Goal: Task Accomplishment & Management: Manage account settings

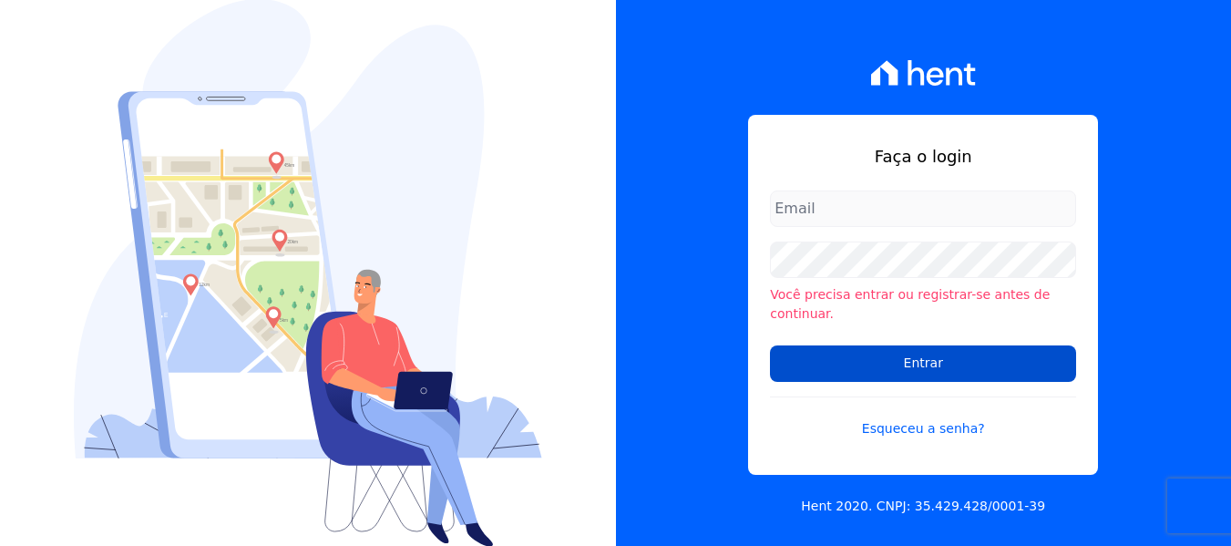
type input "[PERSON_NAME][EMAIL_ADDRESS][DOMAIN_NAME]"
click at [878, 345] on input "Entrar" at bounding box center [923, 363] width 306 height 36
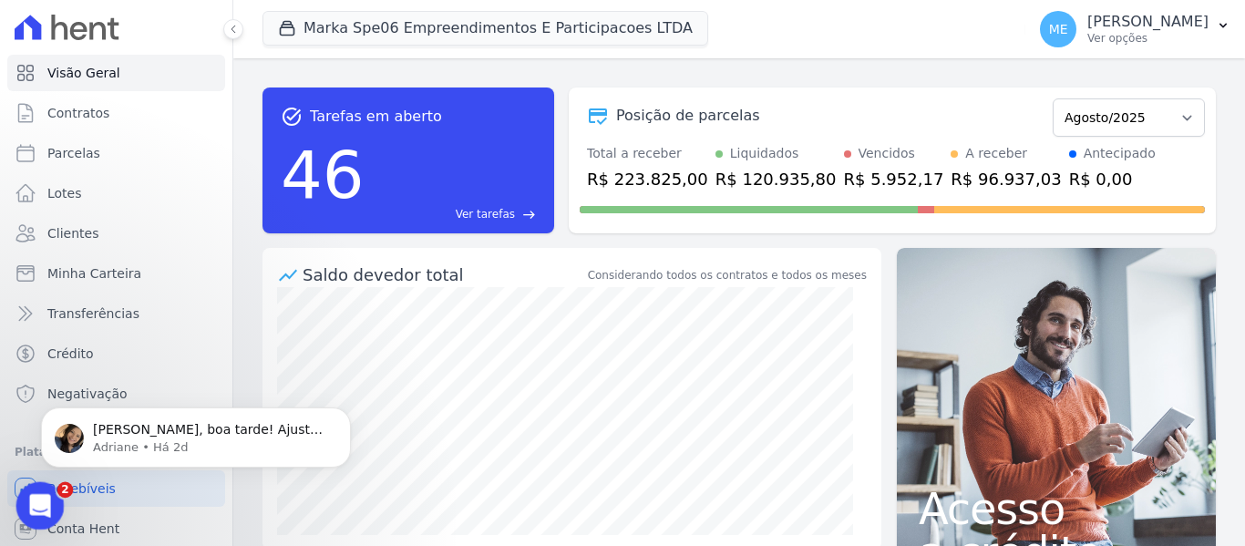
click at [31, 509] on icon "Abertura do Messenger da Intercom" at bounding box center [38, 503] width 30 height 30
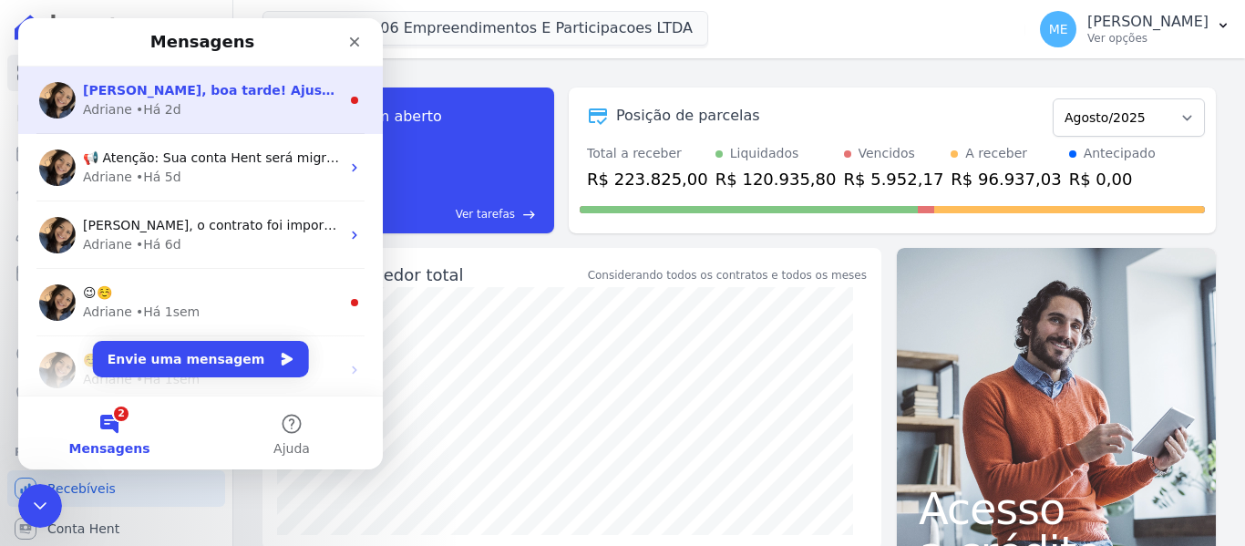
click at [115, 115] on div "Adriane" at bounding box center [107, 109] width 49 height 19
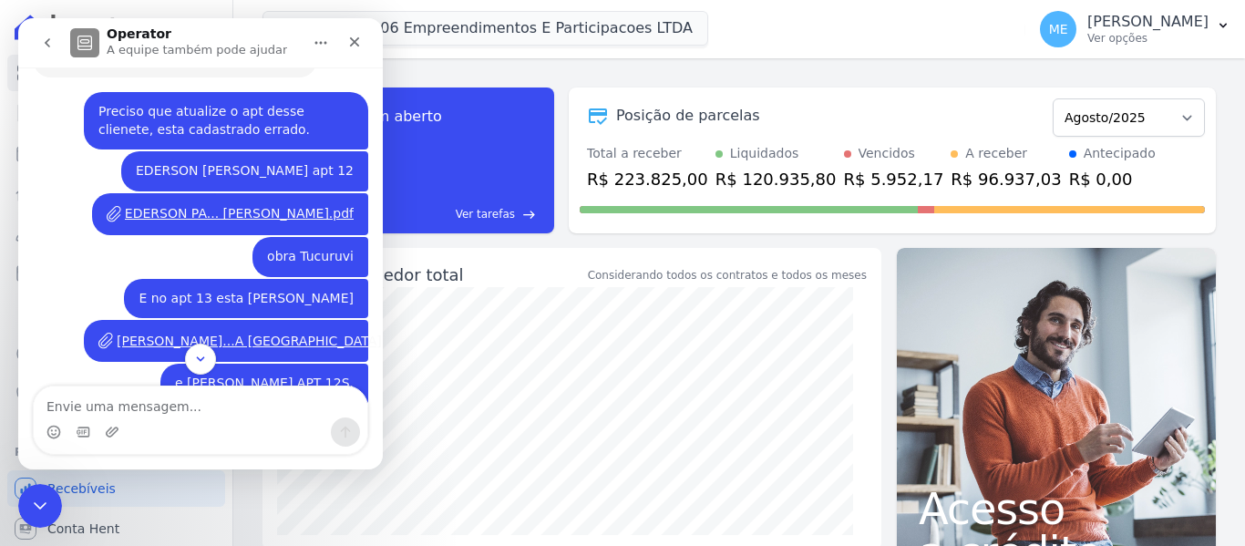
scroll to position [471, 0]
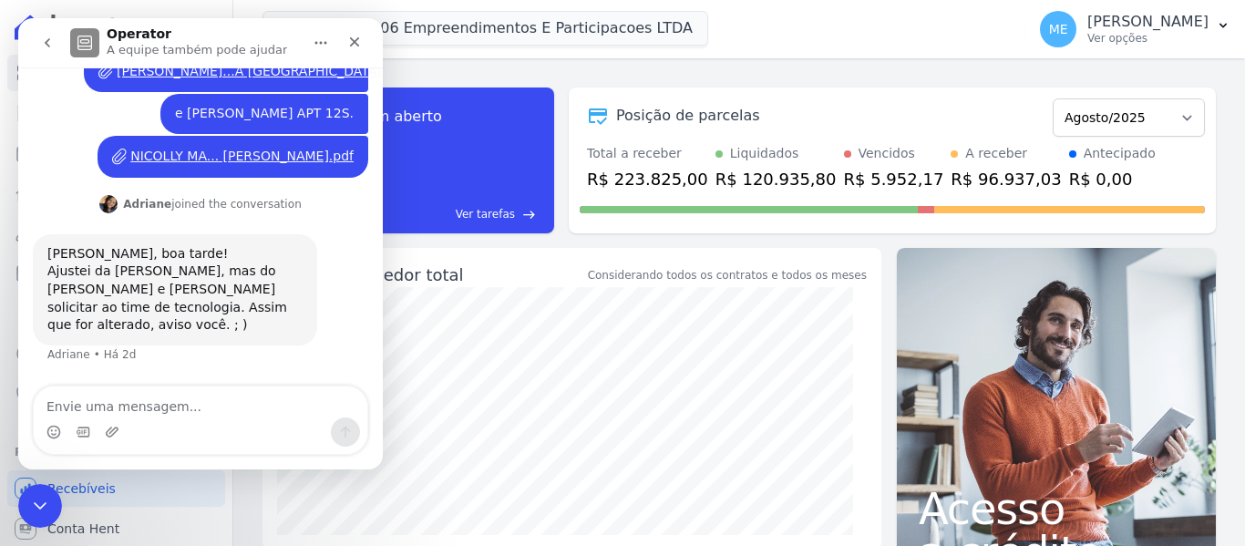
click at [182, 410] on textarea "Envie uma mensagem..." at bounding box center [201, 401] width 334 height 31
type textarea "o"
click at [43, 45] on icon "go back" at bounding box center [47, 43] width 15 height 15
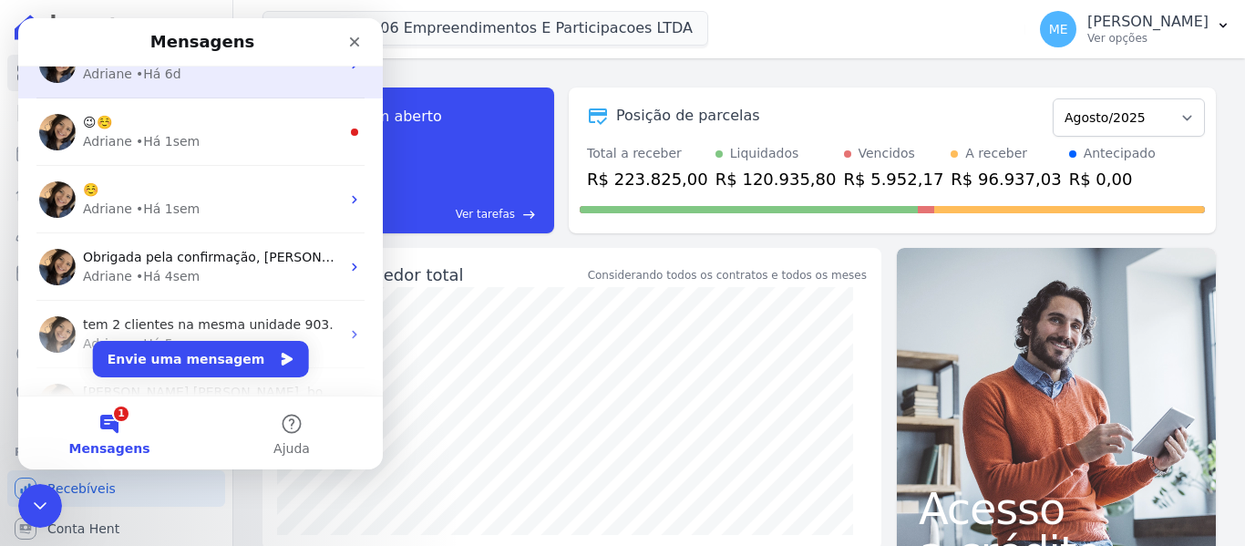
scroll to position [0, 0]
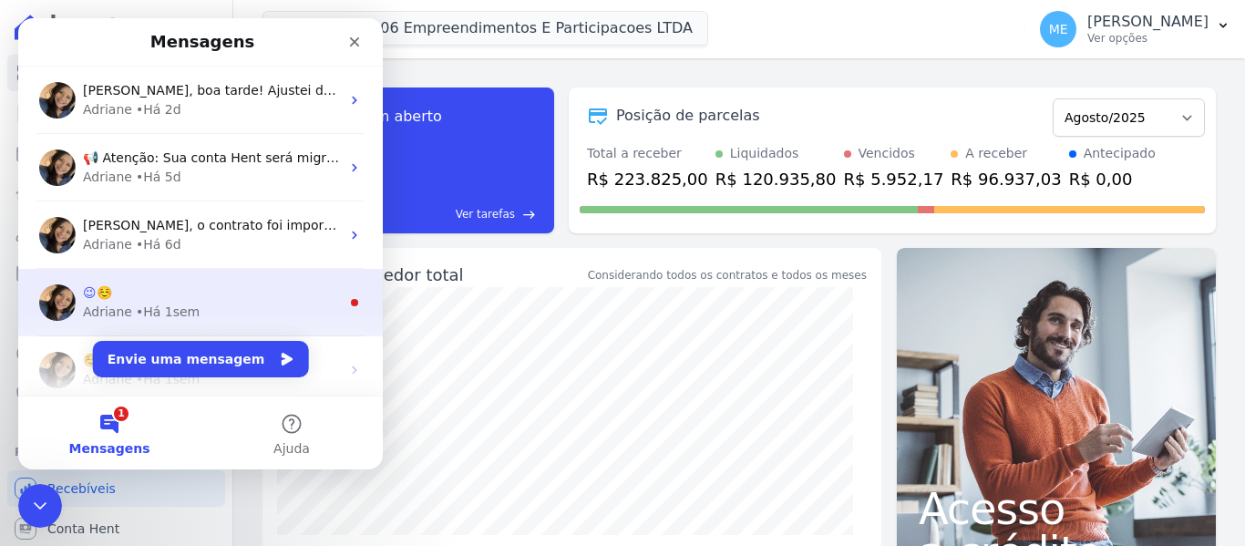
click at [140, 296] on div "😉☺️" at bounding box center [211, 292] width 257 height 19
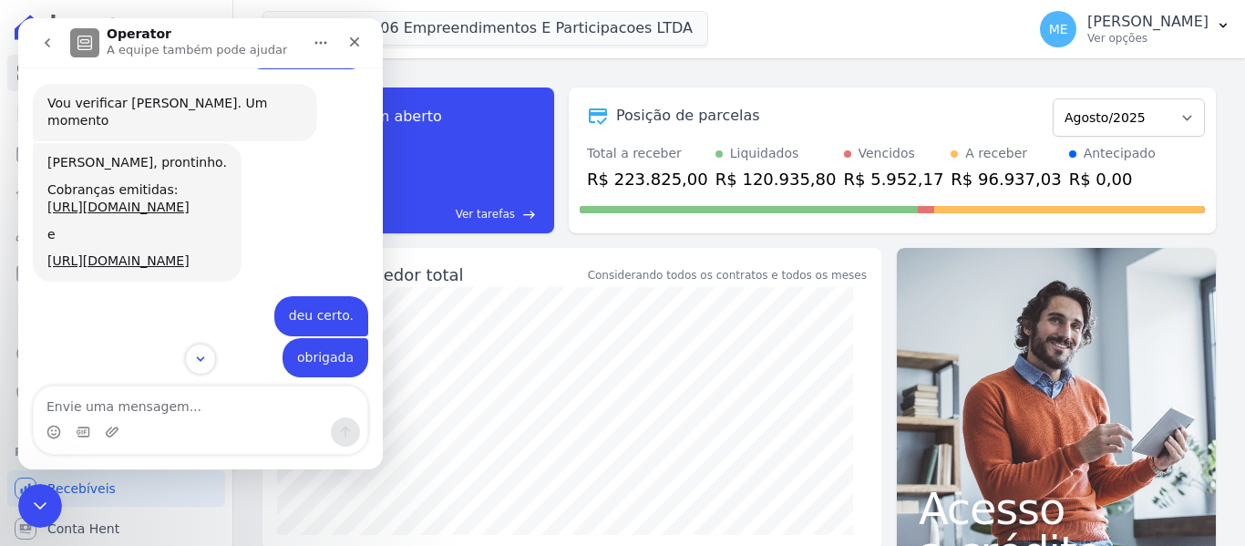
scroll to position [1341, 0]
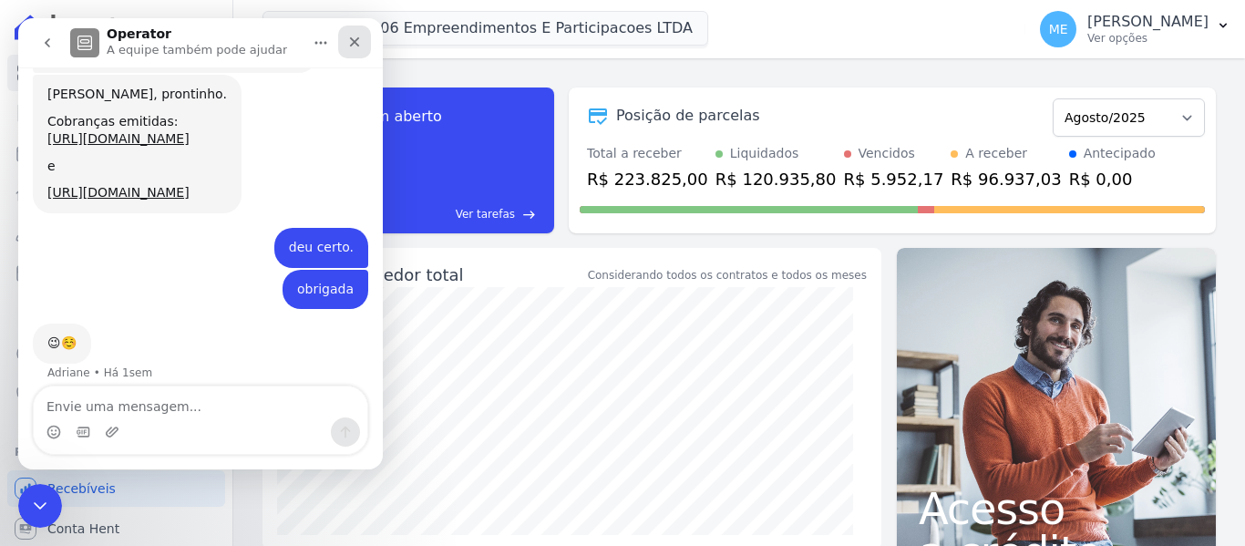
click at [354, 36] on icon "Fechar" at bounding box center [354, 42] width 15 height 15
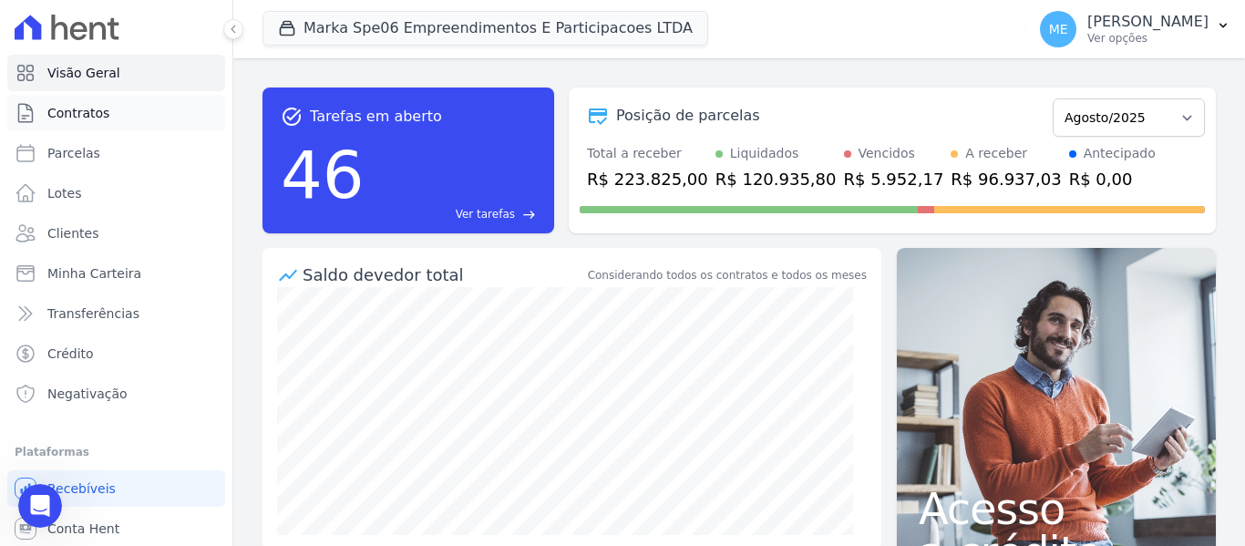
click at [93, 106] on span "Contratos" at bounding box center [78, 113] width 62 height 18
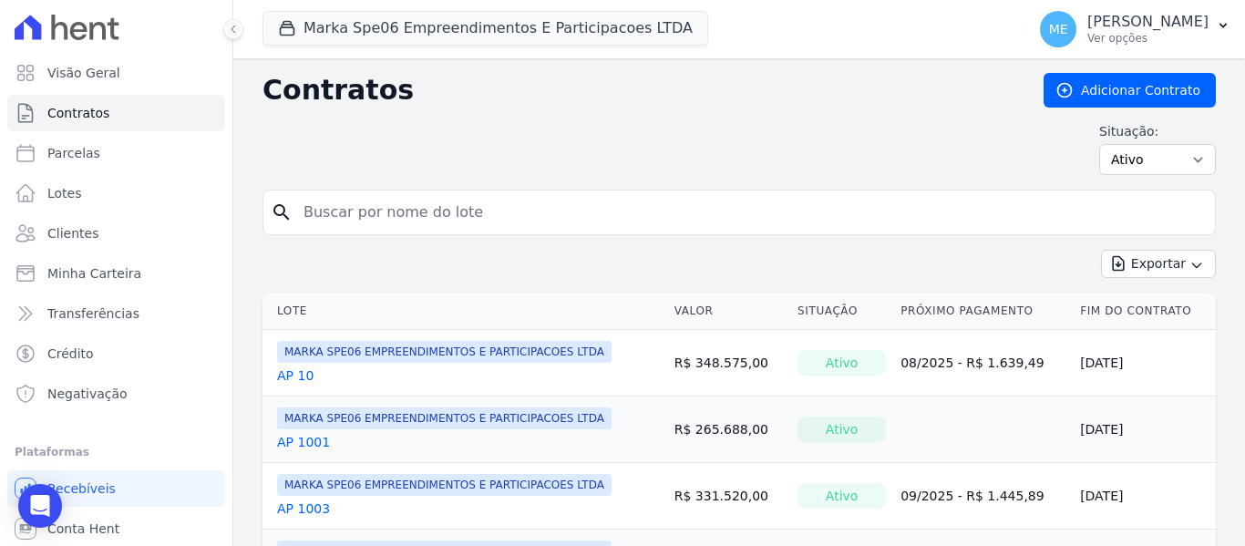
click at [394, 211] on input "search" at bounding box center [750, 212] width 915 height 36
type input "i"
click at [484, 32] on button "Marka Spe06 Empreendimentos E Participacoes LTDA" at bounding box center [485, 28] width 446 height 35
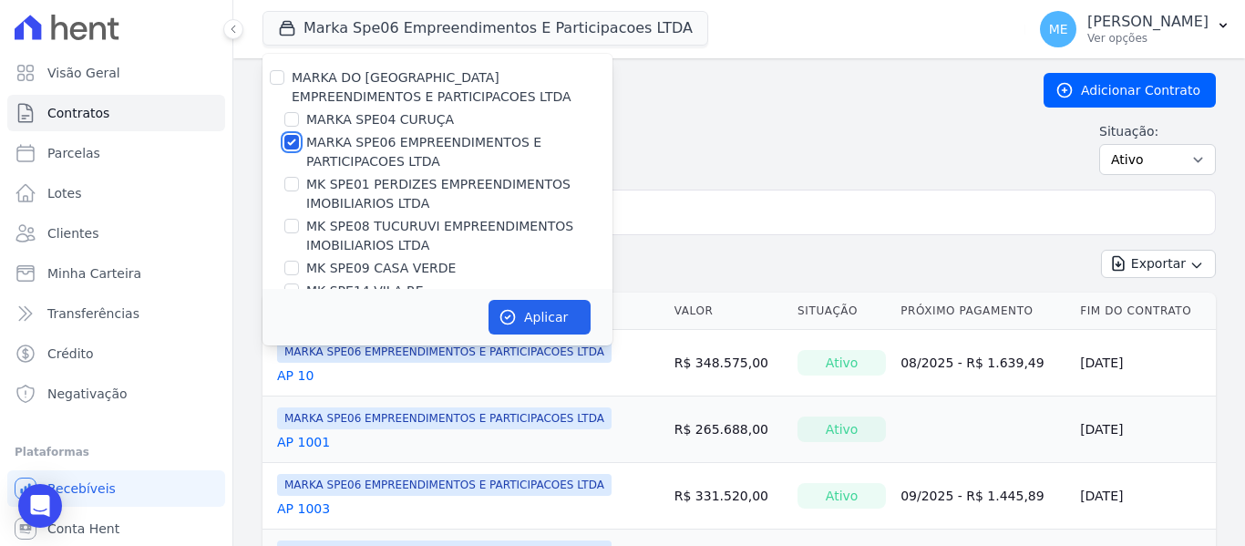
click at [296, 144] on input "MARKA SPE06 EMPREENDIMENTOS E PARTICIPACOES LTDA" at bounding box center [291, 142] width 15 height 15
checkbox input "false"
click at [291, 269] on input "MK SPE09 CASA VERDE" at bounding box center [291, 268] width 15 height 15
checkbox input "true"
click at [540, 331] on button "Aplicar" at bounding box center [539, 317] width 102 height 35
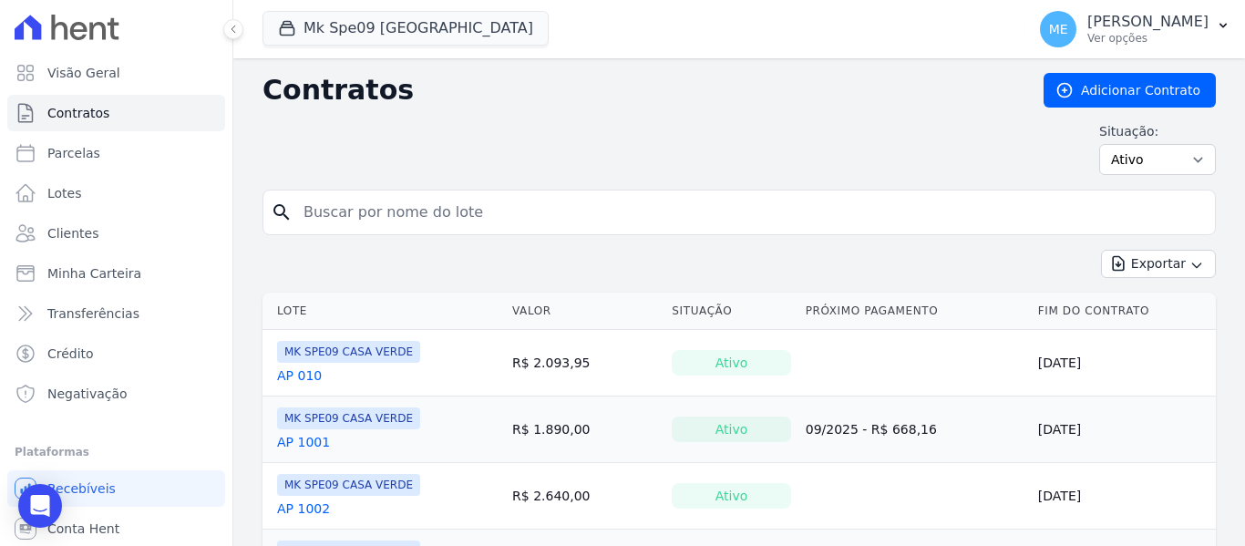
click at [662, 214] on input "search" at bounding box center [750, 212] width 915 height 36
type input "714"
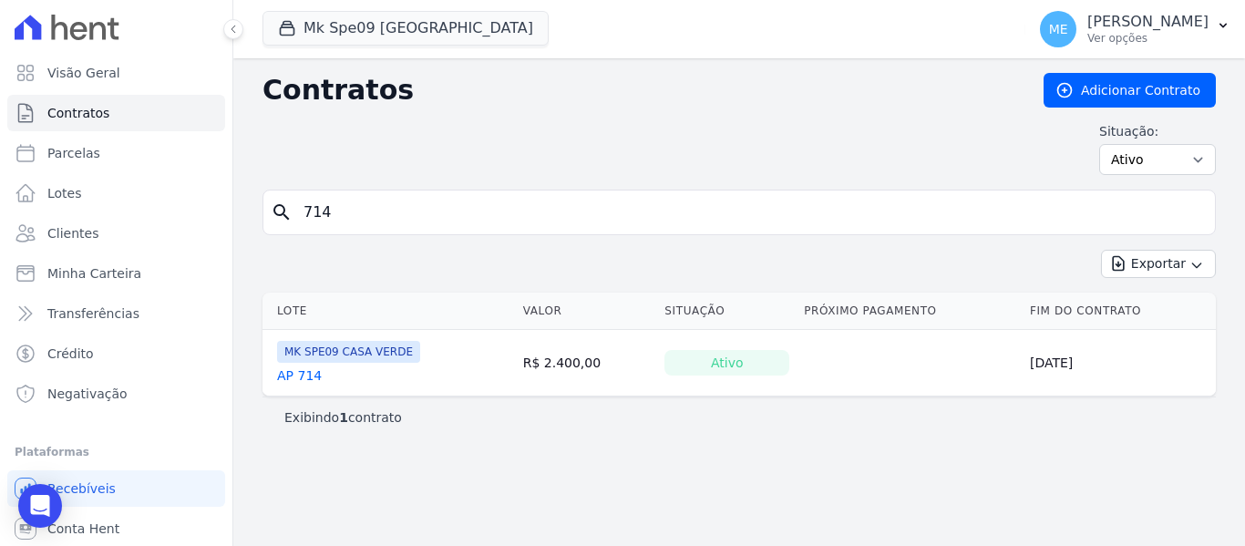
click at [307, 381] on link "AP 714" at bounding box center [299, 375] width 45 height 18
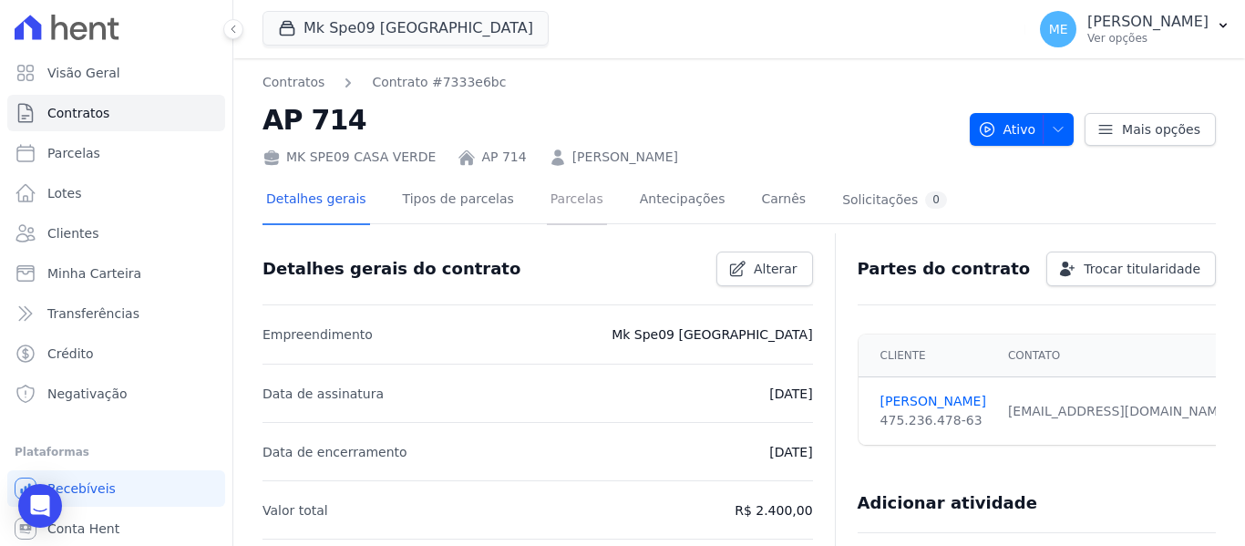
click at [547, 194] on link "Parcelas" at bounding box center [577, 201] width 60 height 48
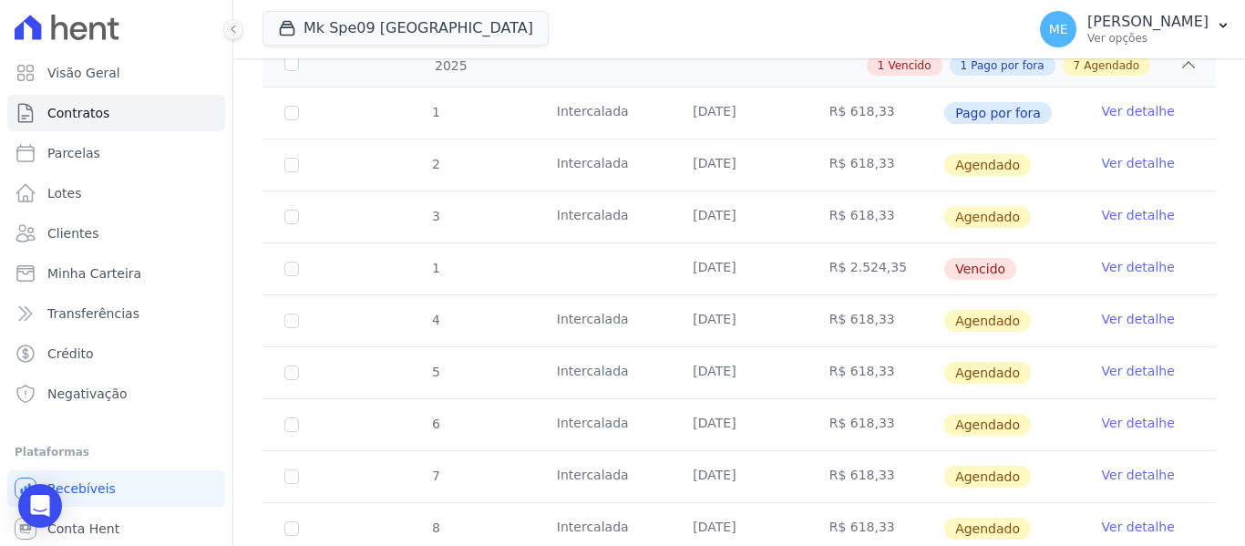
scroll to position [221, 0]
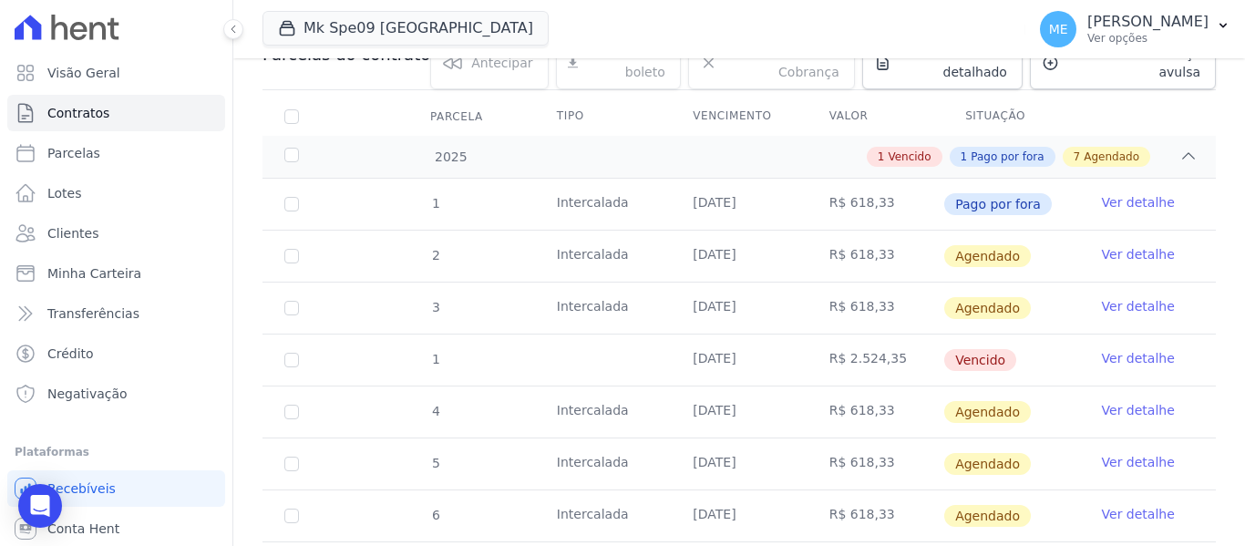
click at [1118, 349] on link "Ver detalhe" at bounding box center [1138, 358] width 73 height 18
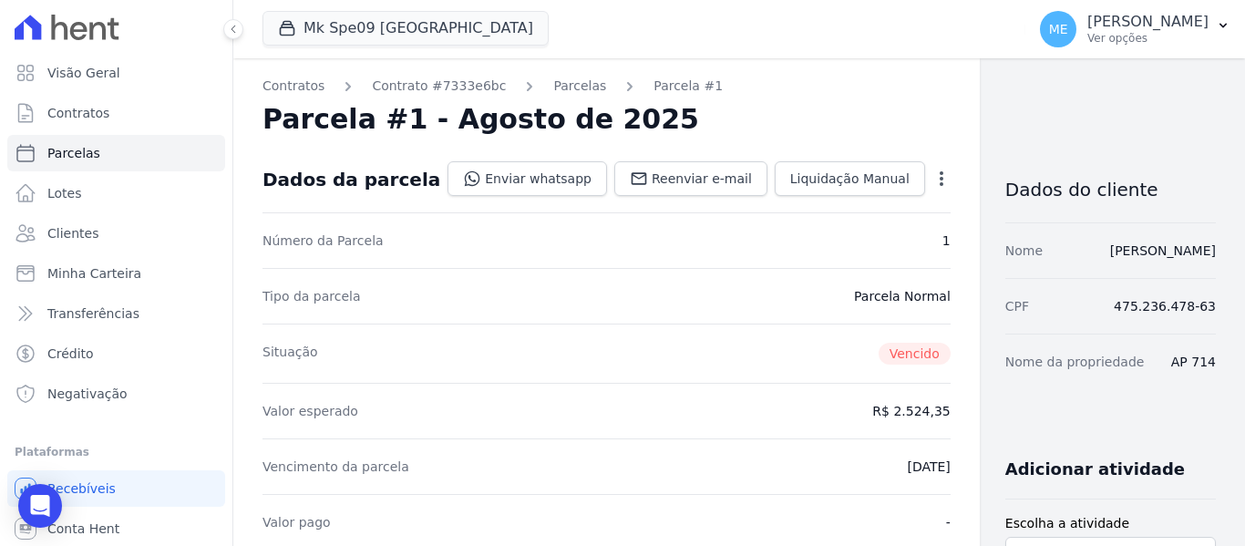
click at [932, 181] on icon "button" at bounding box center [941, 179] width 18 height 18
click at [783, 235] on link "Cancelar Cobrança" at bounding box center [863, 236] width 160 height 33
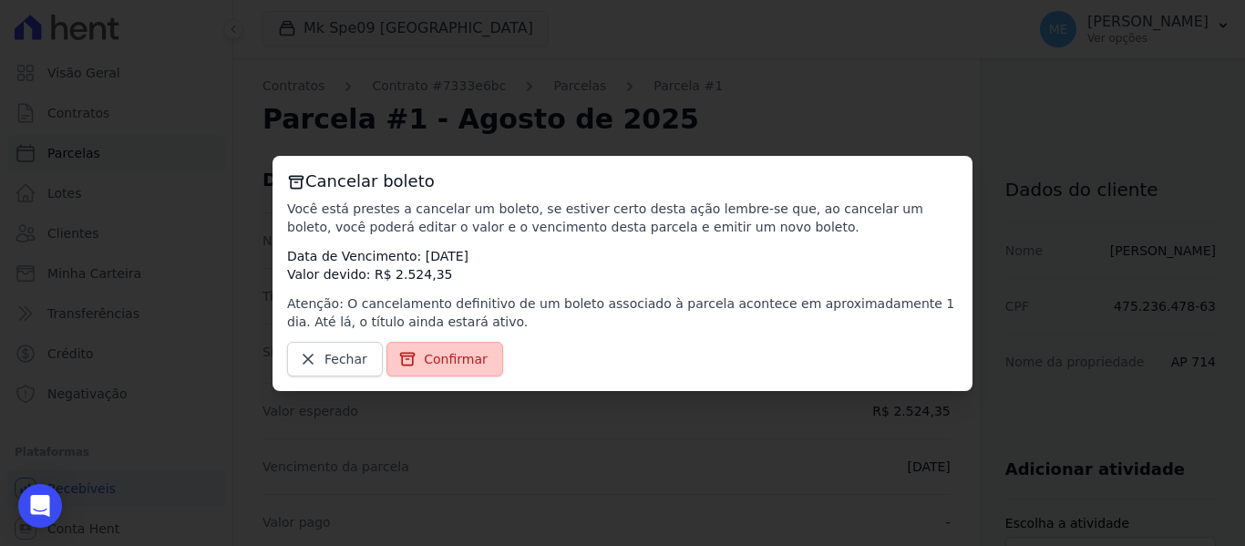
click at [416, 361] on link "Confirmar" at bounding box center [444, 359] width 117 height 35
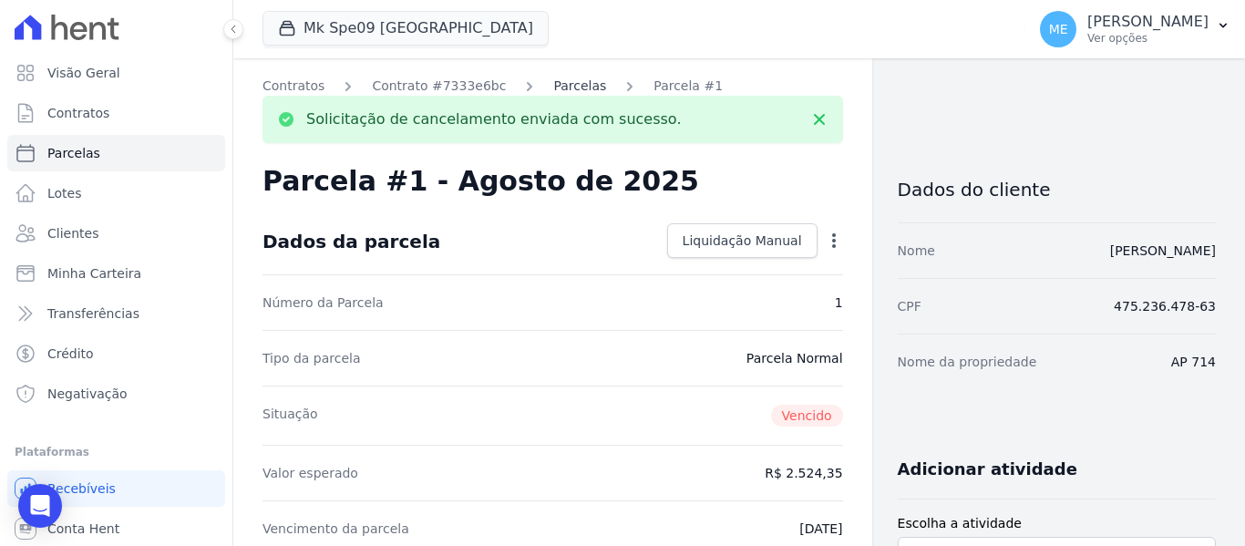
click at [553, 83] on link "Parcelas" at bounding box center [579, 86] width 53 height 19
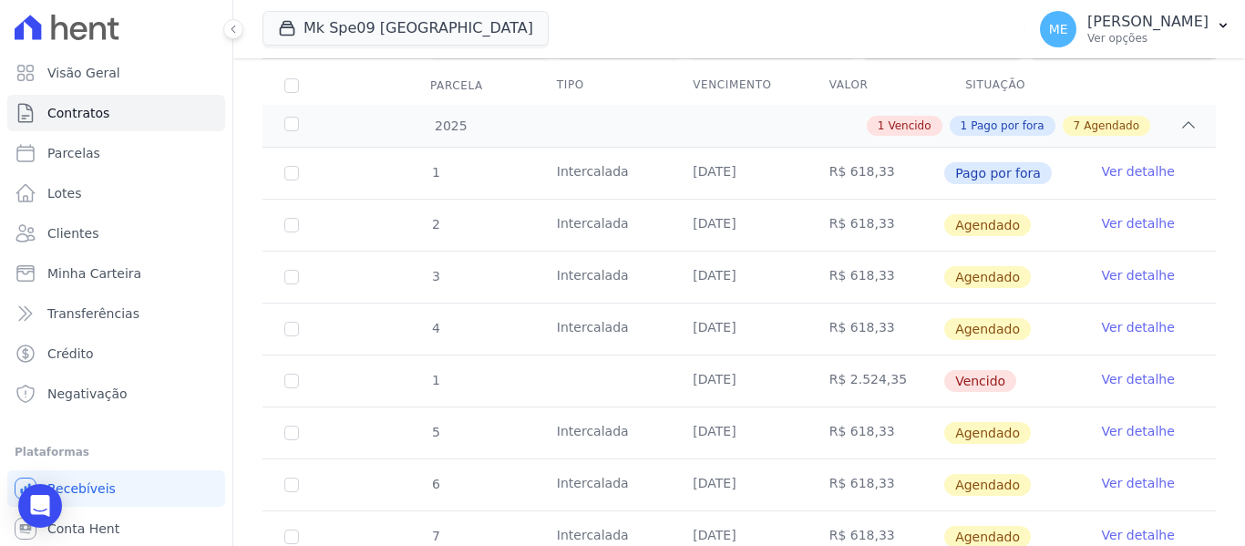
scroll to position [253, 0]
click at [1106, 212] on link "Ver detalhe" at bounding box center [1138, 221] width 73 height 18
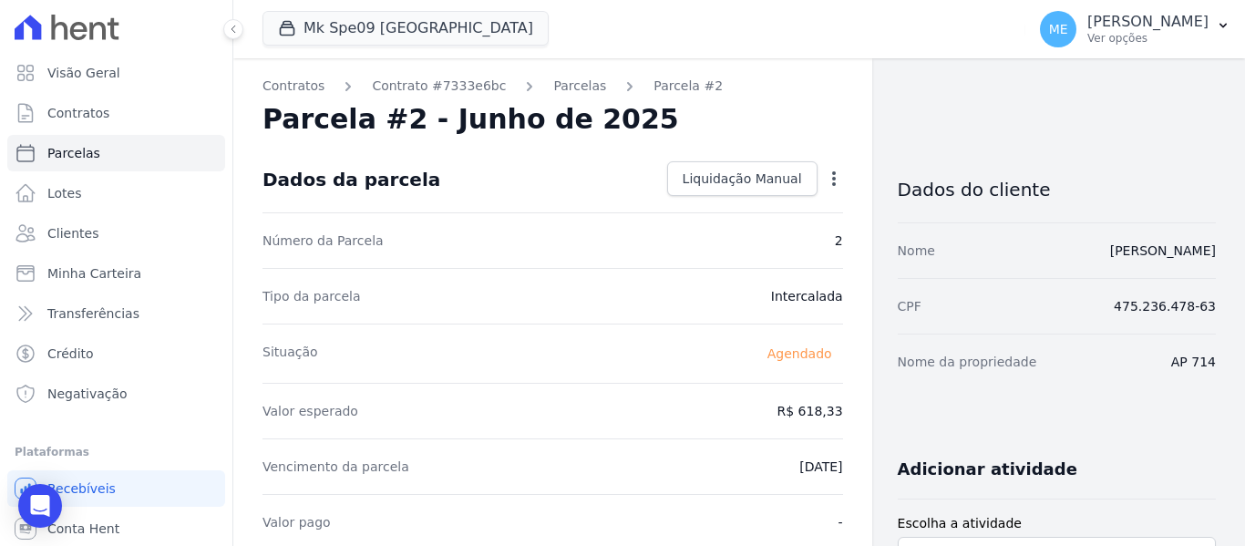
click at [825, 177] on icon "button" at bounding box center [834, 179] width 18 height 18
click at [787, 171] on span "Liquidação Manual" at bounding box center [742, 179] width 119 height 18
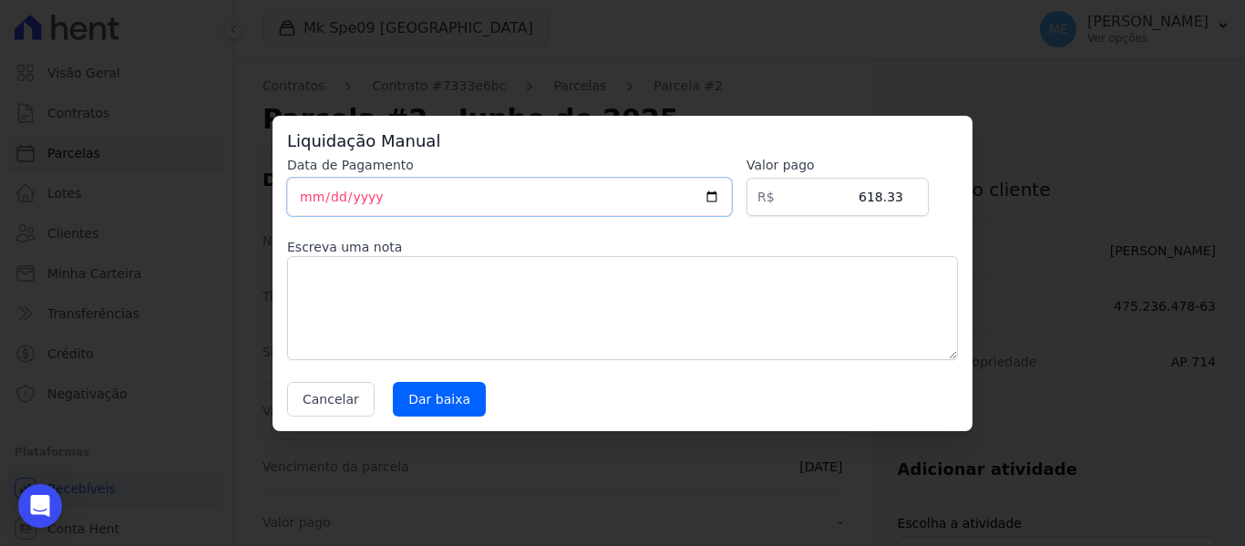
click at [314, 196] on input "[DATE]" at bounding box center [509, 197] width 445 height 38
type input "2025-08-20"
click at [444, 406] on input "Dar baixa" at bounding box center [439, 399] width 93 height 35
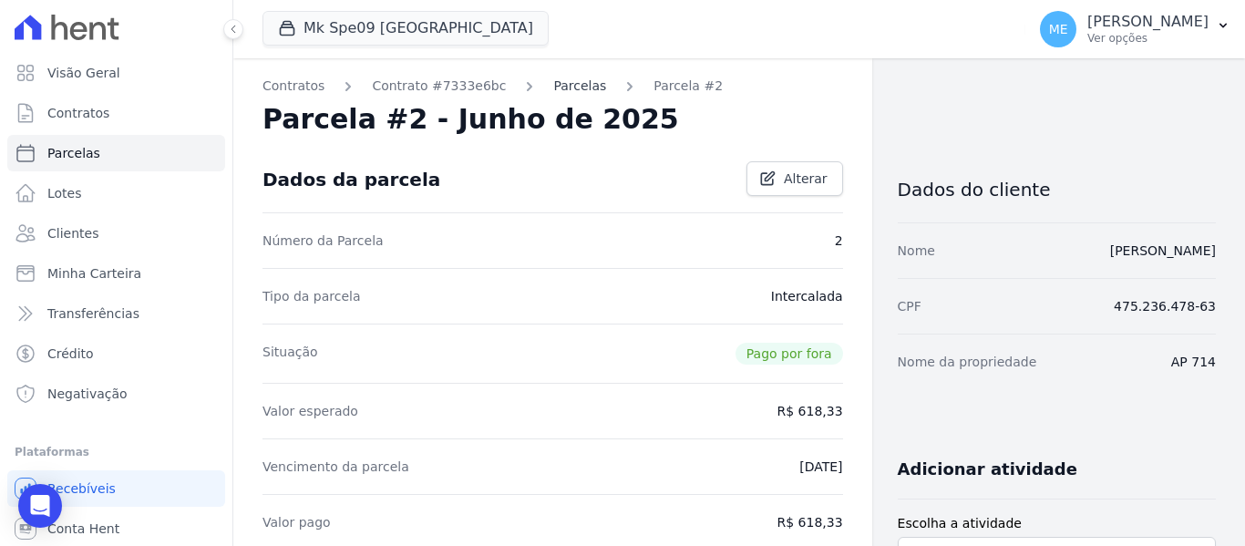
click at [560, 80] on link "Parcelas" at bounding box center [579, 86] width 53 height 19
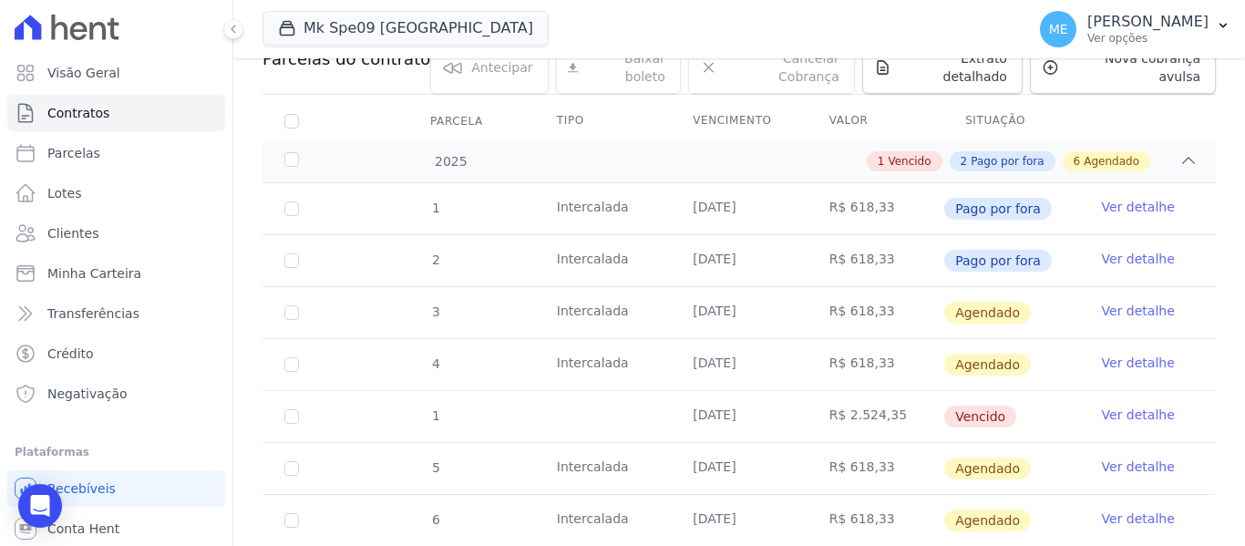
scroll to position [273, 0]
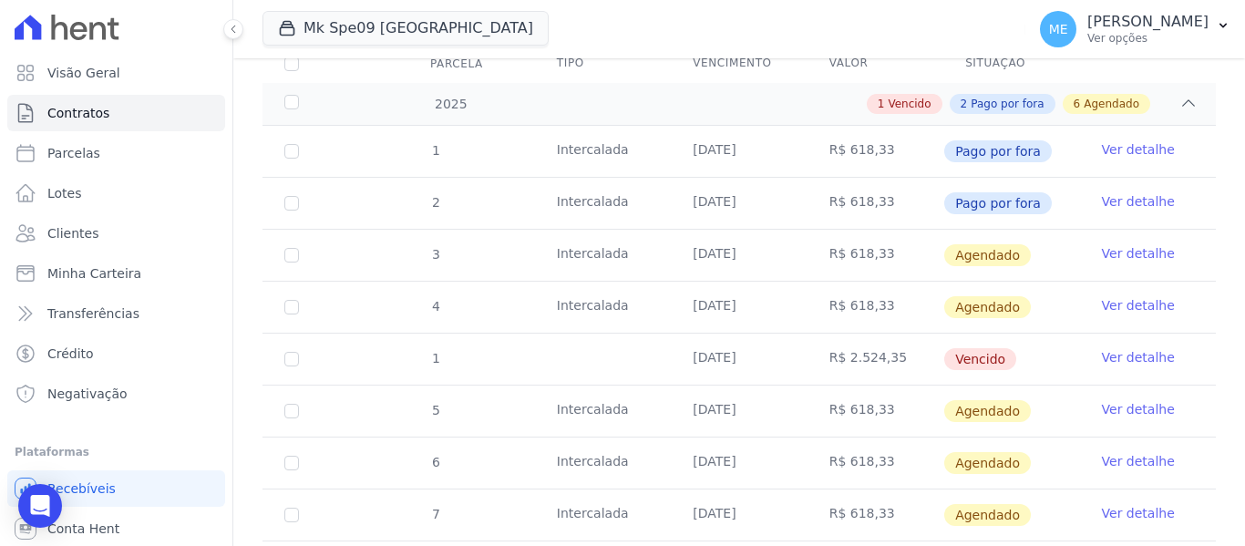
click at [1103, 244] on link "Ver detalhe" at bounding box center [1138, 253] width 73 height 18
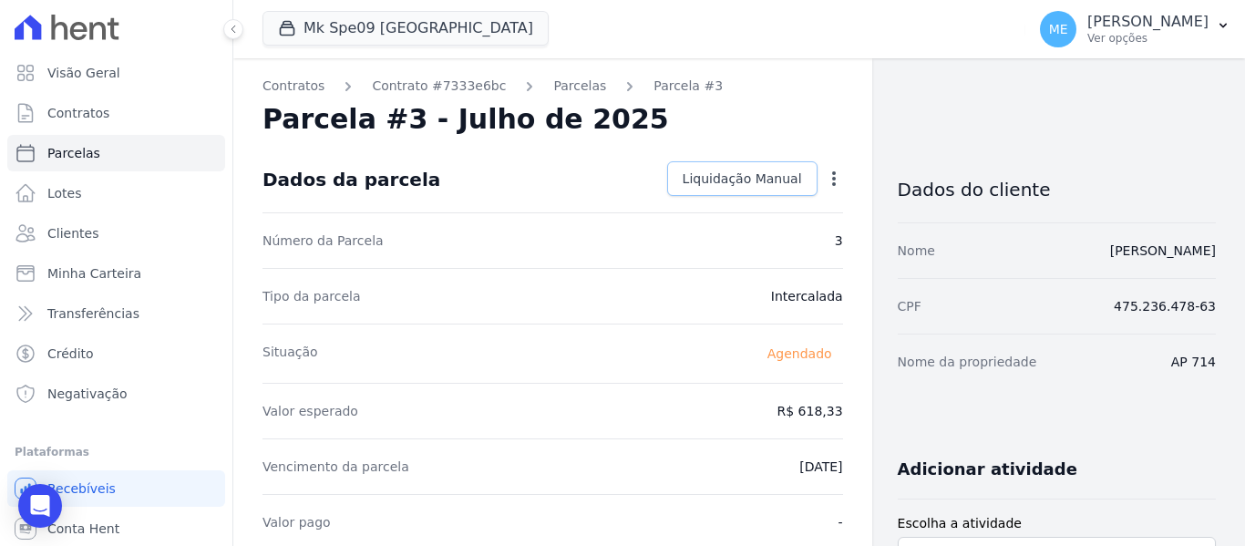
click at [769, 185] on span "Liquidação Manual" at bounding box center [742, 179] width 119 height 18
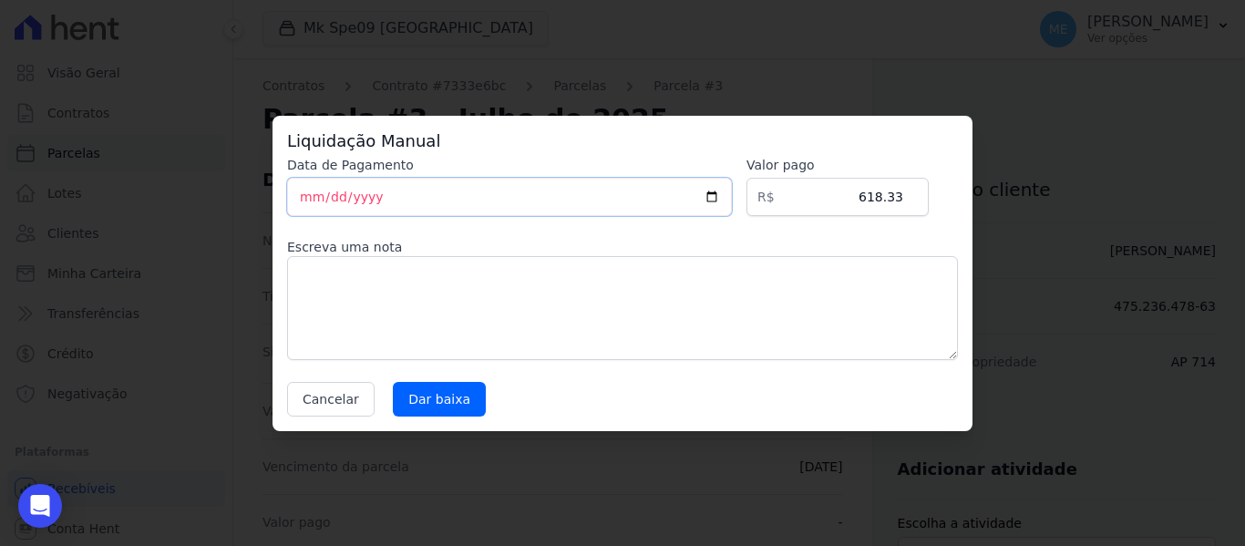
click at [311, 196] on input "[DATE]" at bounding box center [509, 197] width 445 height 38
type input "2025-08-20"
click at [445, 399] on input "Dar baixa" at bounding box center [439, 399] width 93 height 35
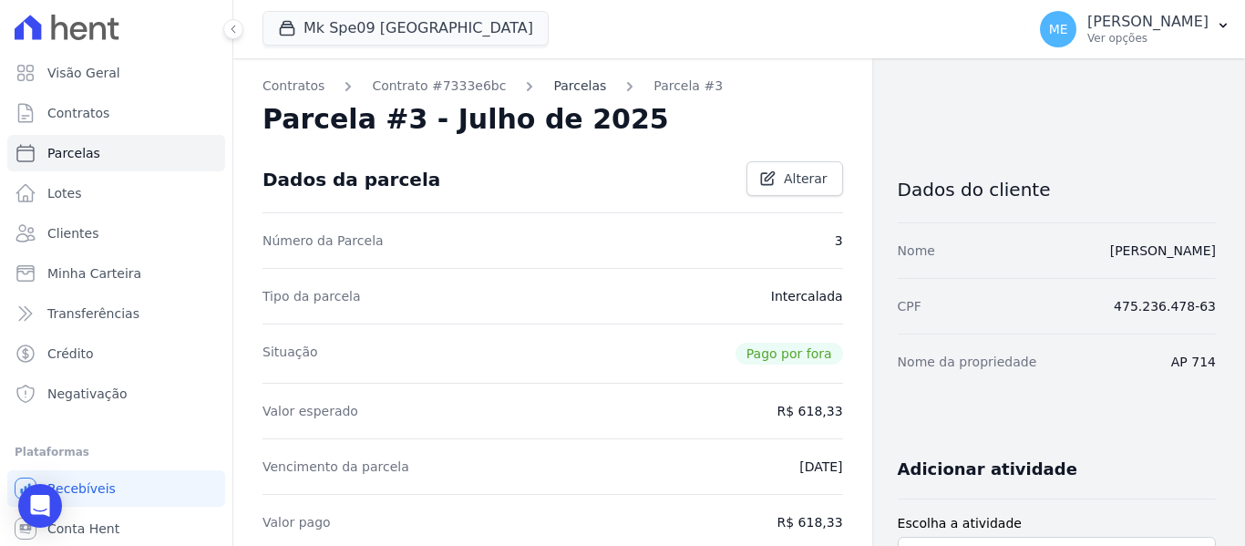
click at [553, 81] on link "Parcelas" at bounding box center [579, 86] width 53 height 19
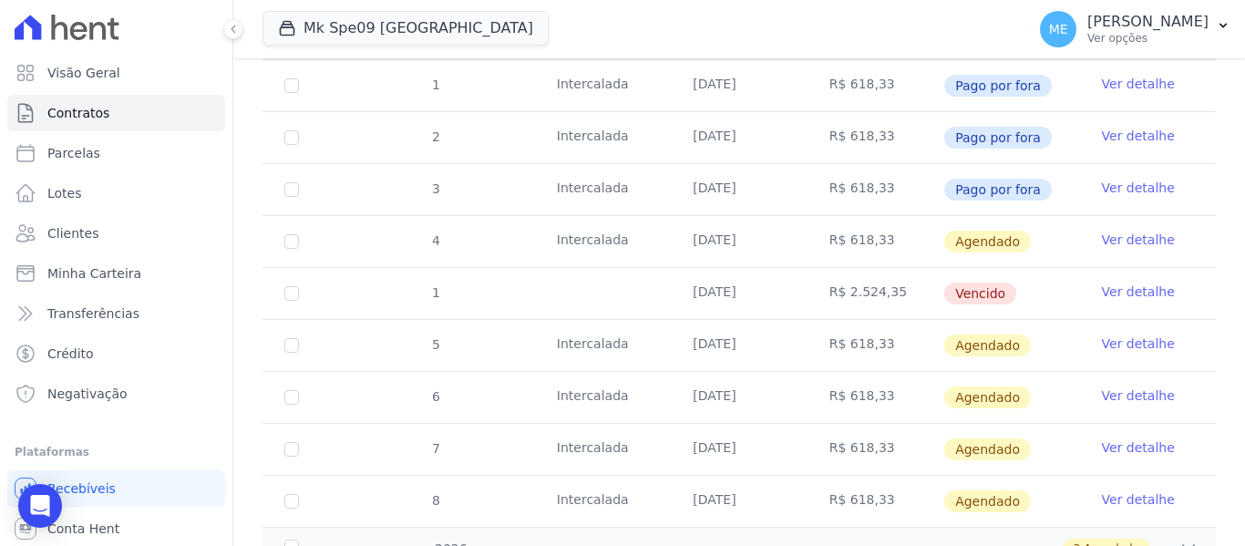
scroll to position [365, 0]
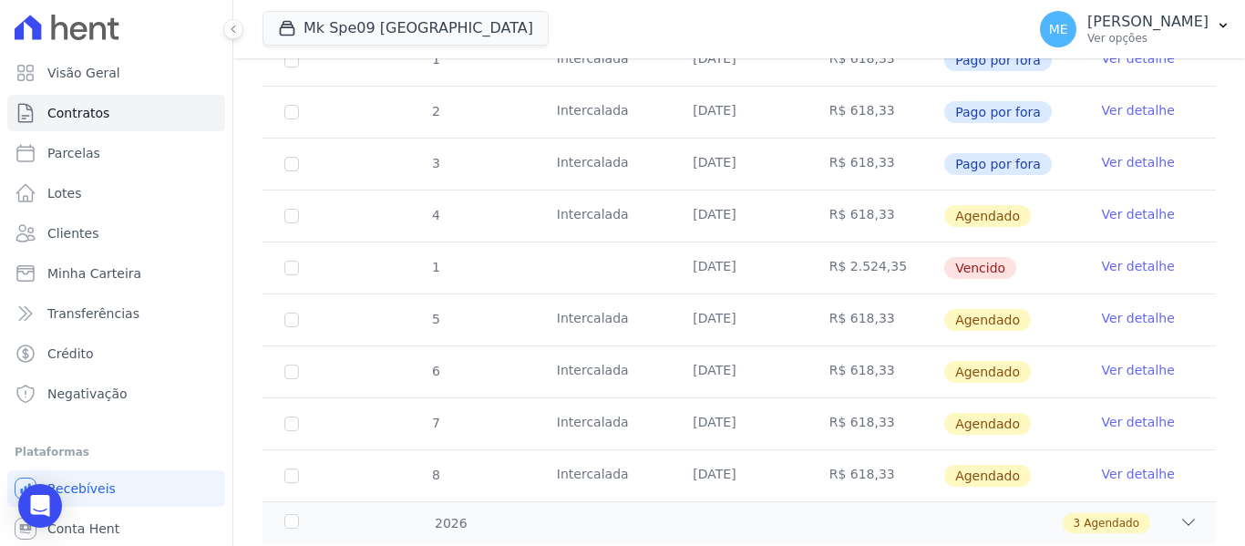
click at [1145, 309] on link "Ver detalhe" at bounding box center [1138, 318] width 73 height 18
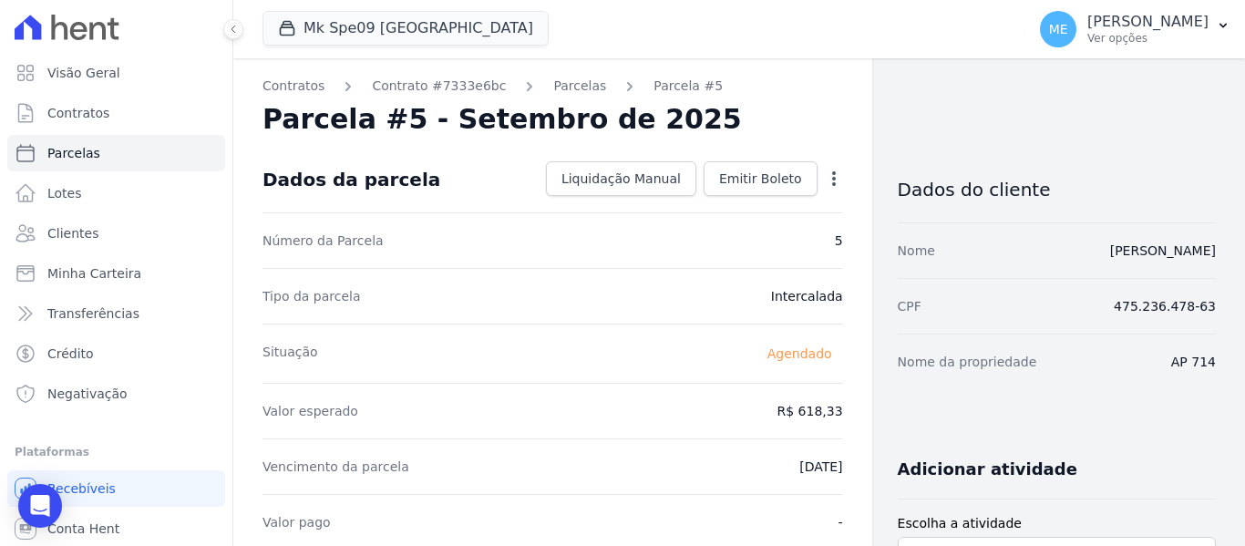
click at [825, 180] on icon "button" at bounding box center [834, 179] width 18 height 18
click at [748, 202] on link "Alterar" at bounding box center [755, 203] width 160 height 33
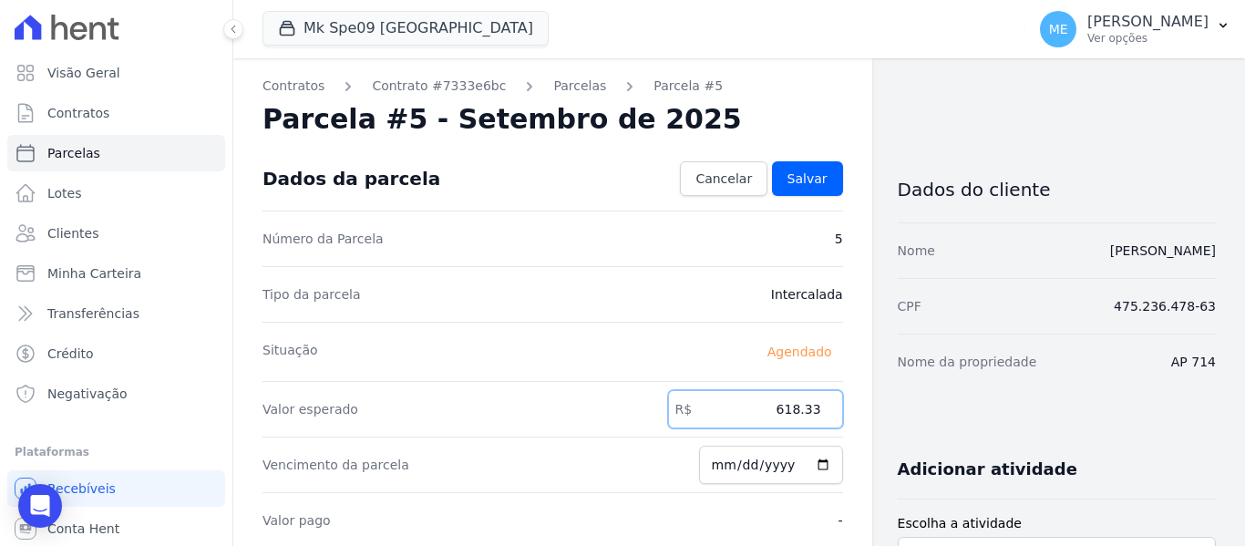
click at [809, 410] on input "618.33" at bounding box center [755, 409] width 175 height 38
type input "631.92"
click at [817, 155] on div "Dados da parcela Cancelar Salvar" at bounding box center [552, 179] width 581 height 64
click at [814, 166] on link "Salvar" at bounding box center [807, 178] width 71 height 35
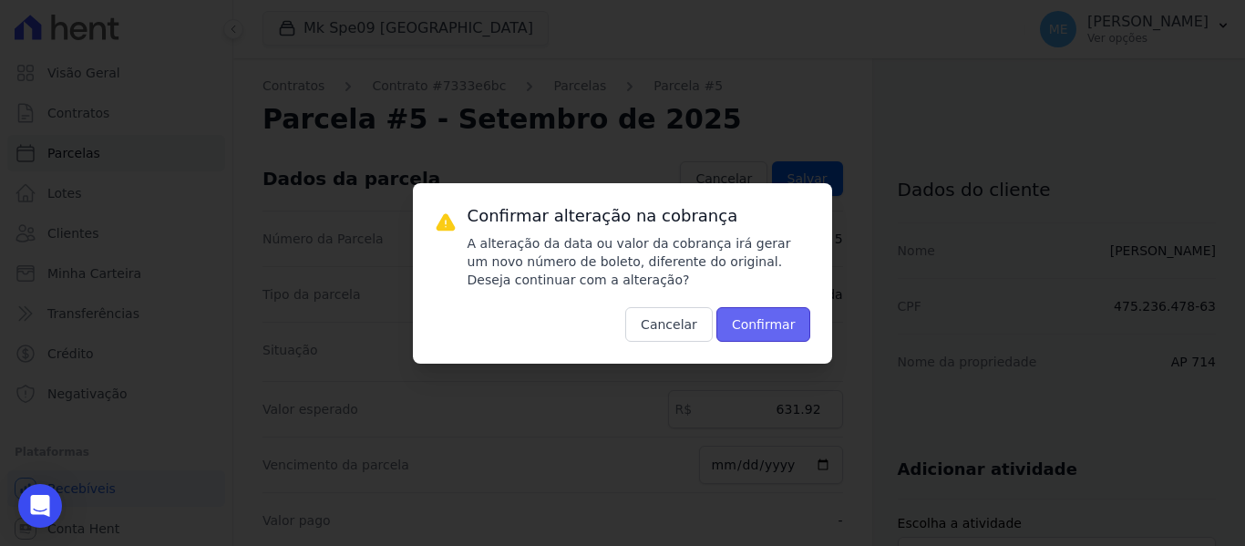
click at [772, 318] on button "Confirmar" at bounding box center [763, 324] width 95 height 35
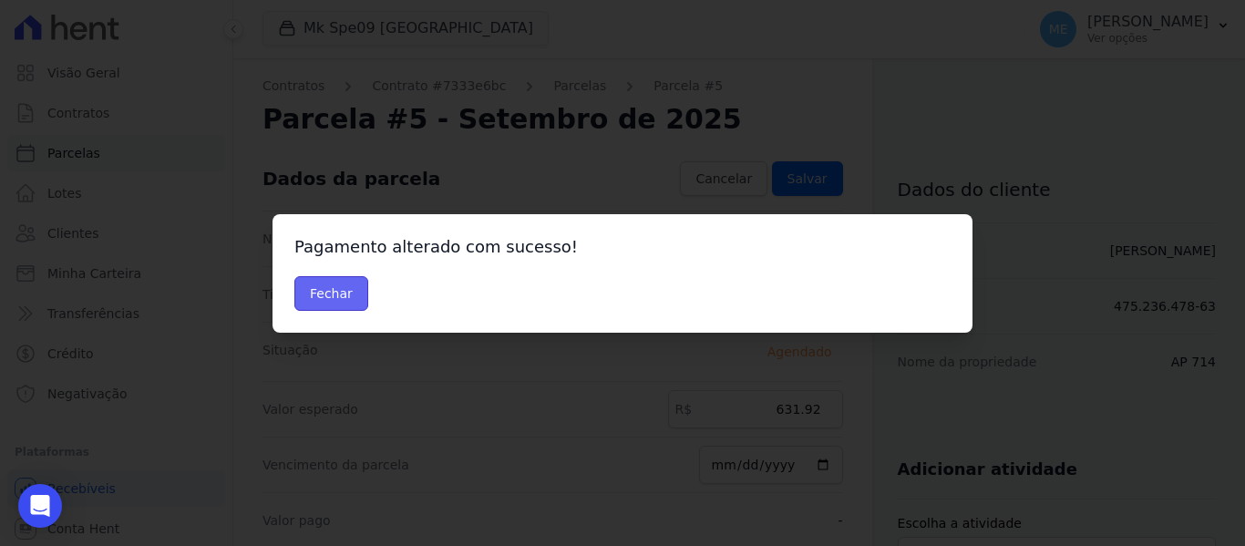
click at [343, 287] on button "Fechar" at bounding box center [331, 293] width 74 height 35
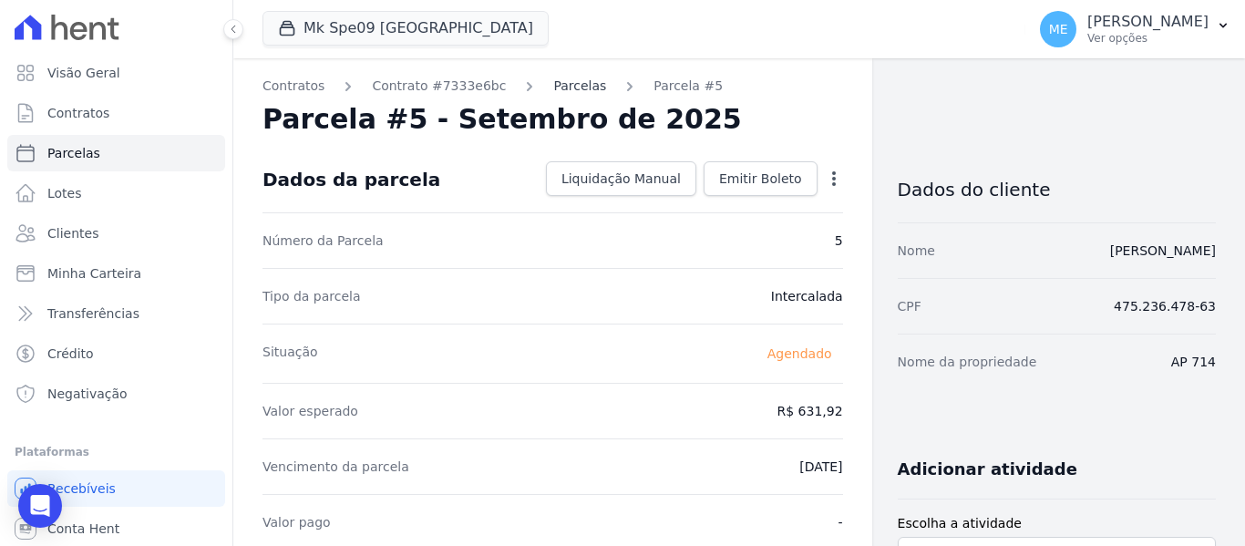
click at [564, 90] on link "Parcelas" at bounding box center [579, 86] width 53 height 19
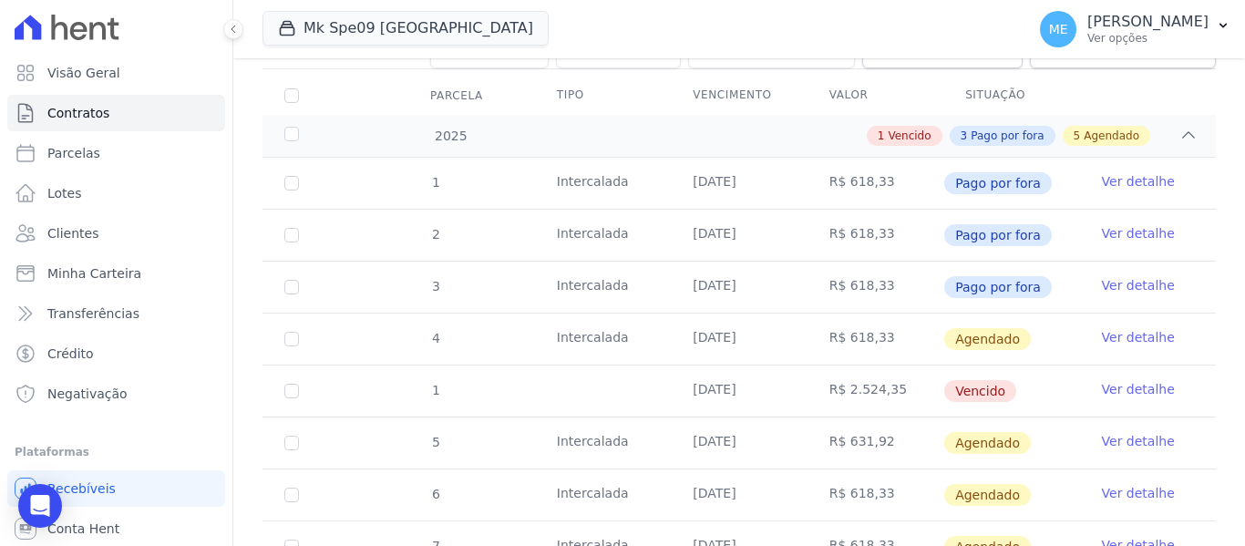
scroll to position [273, 0]
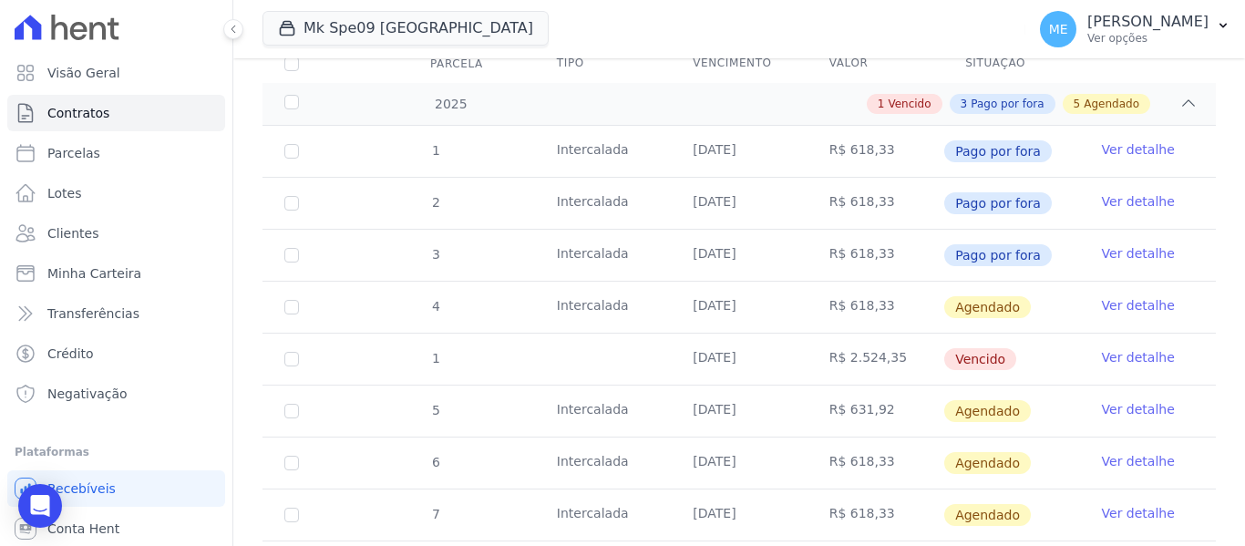
click at [1102, 296] on link "Ver detalhe" at bounding box center [1138, 305] width 73 height 18
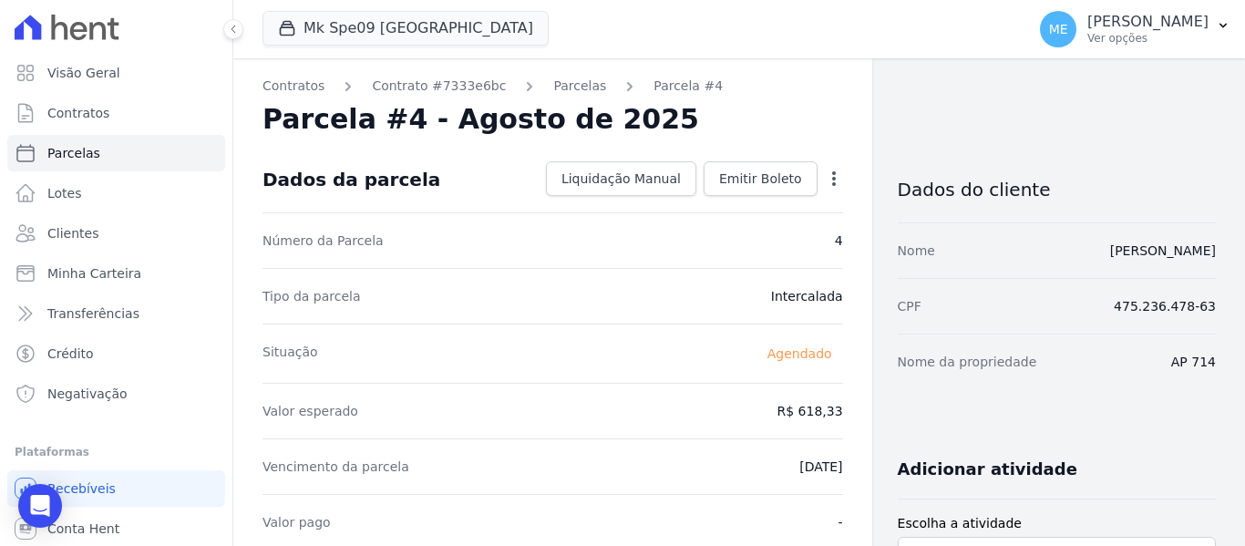
click at [825, 176] on icon "button" at bounding box center [834, 179] width 18 height 18
click at [746, 196] on link "Alterar" at bounding box center [755, 203] width 160 height 33
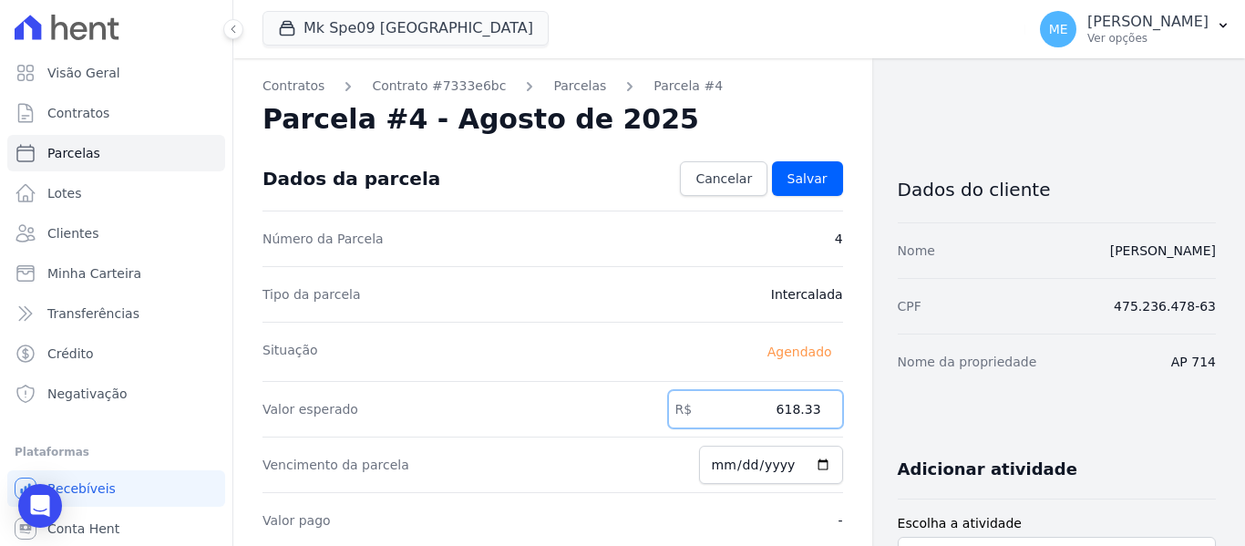
click at [810, 410] on input "618.33" at bounding box center [755, 409] width 175 height 38
type input "6"
type input "631.92"
click at [815, 179] on span "Salvar" at bounding box center [807, 179] width 40 height 18
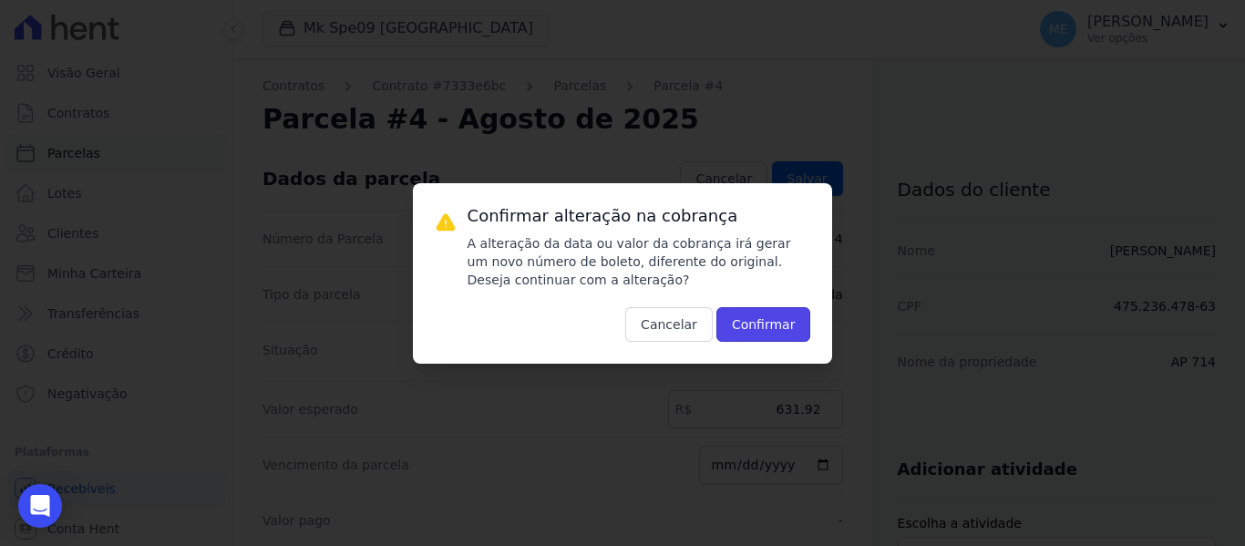
click at [761, 314] on button "Confirmar" at bounding box center [763, 324] width 95 height 35
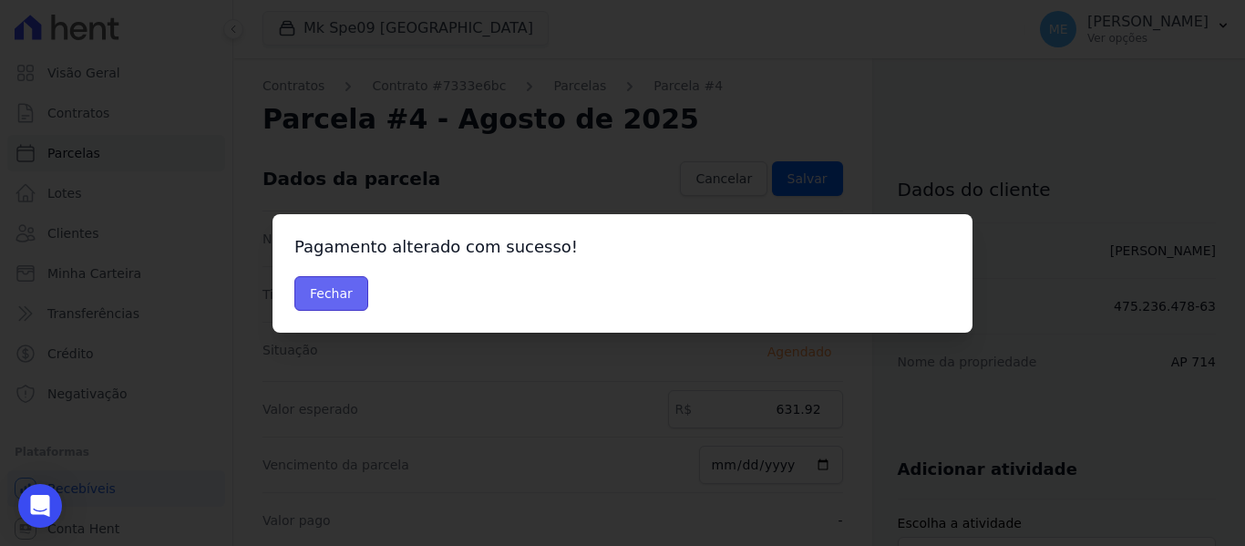
click at [338, 293] on button "Fechar" at bounding box center [331, 293] width 74 height 35
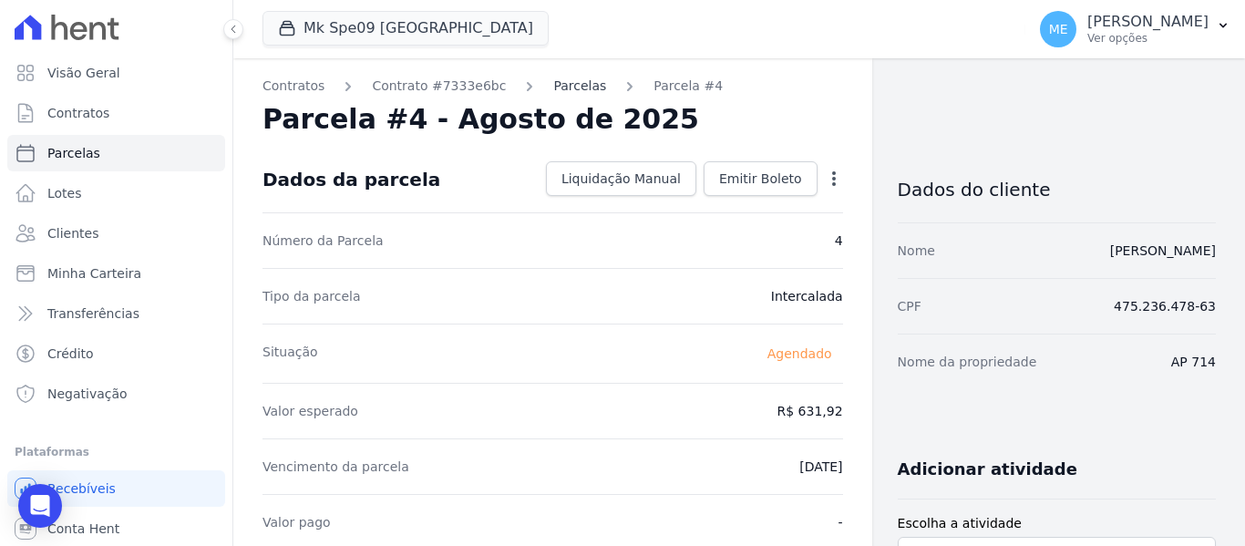
click at [558, 86] on link "Parcelas" at bounding box center [579, 86] width 53 height 19
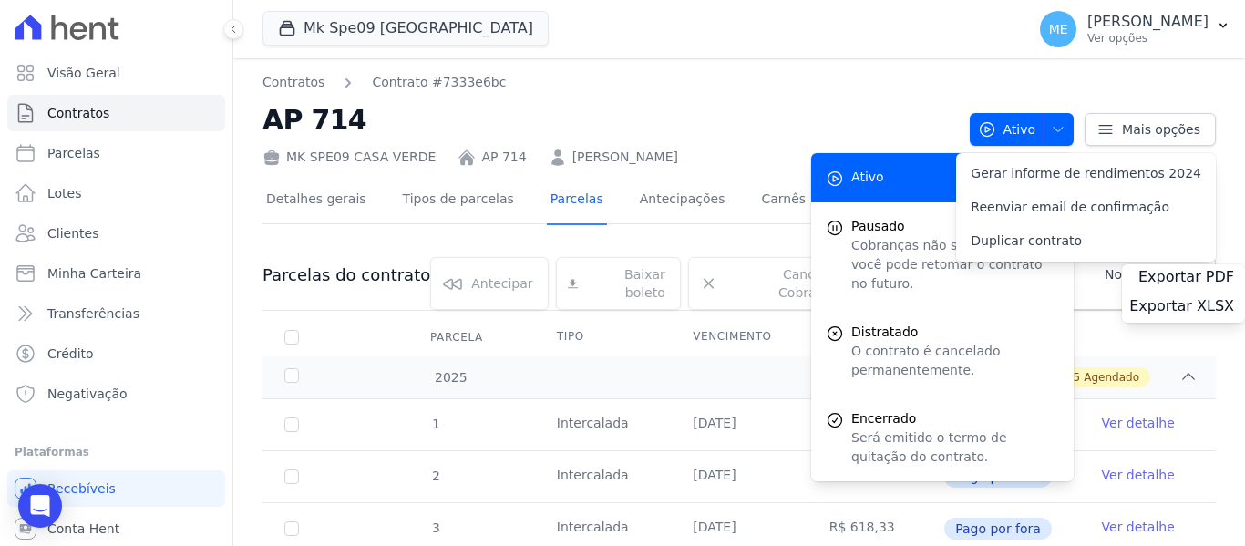
click at [555, 86] on nav "Contratos Contrato #7333e6bc" at bounding box center [608, 82] width 693 height 19
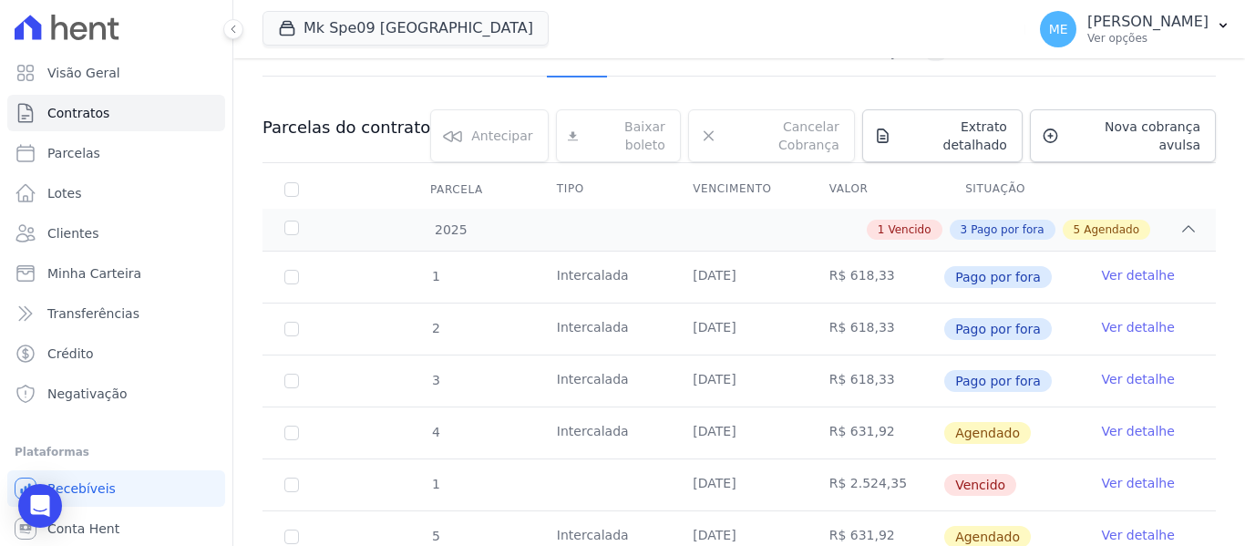
scroll to position [273, 0]
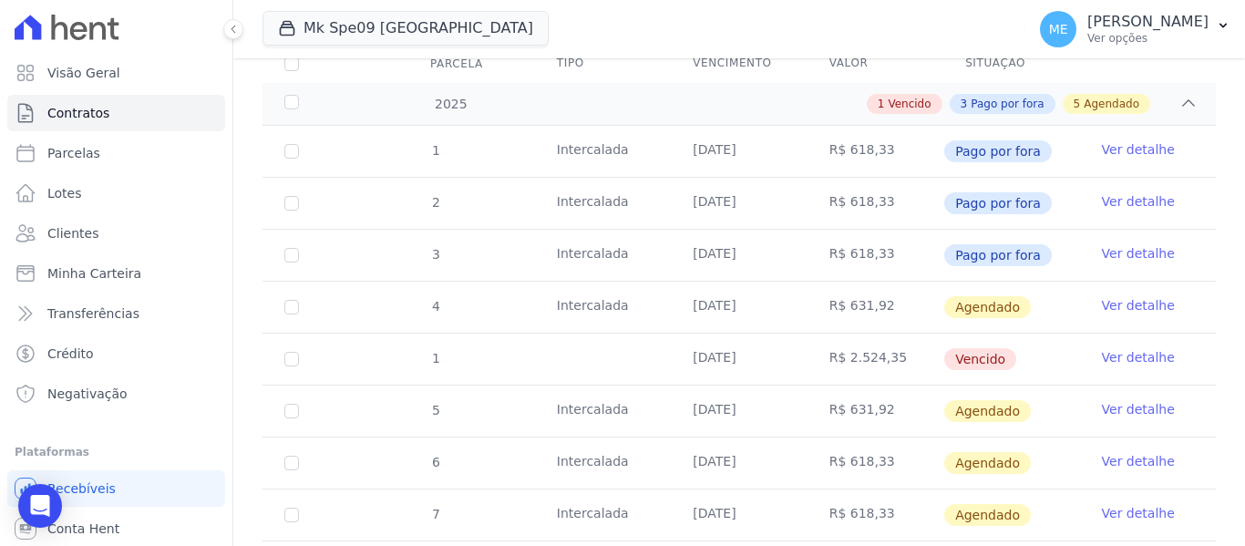
click at [1128, 452] on link "Ver detalhe" at bounding box center [1138, 461] width 73 height 18
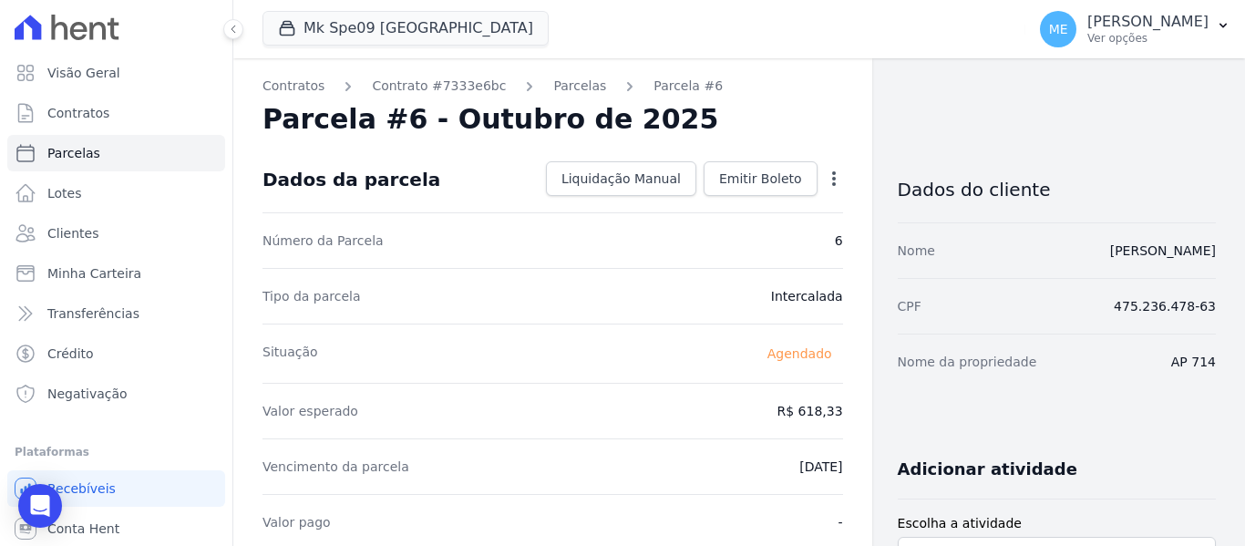
click at [825, 173] on icon "button" at bounding box center [834, 179] width 18 height 18
click at [747, 206] on link "Alterar" at bounding box center [755, 203] width 160 height 33
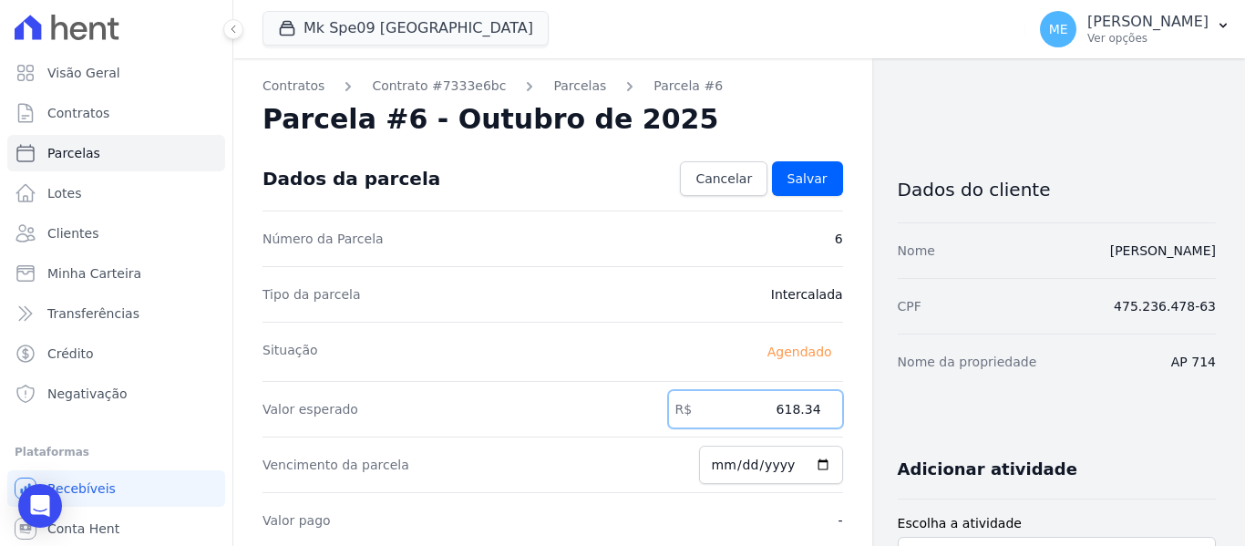
click at [813, 406] on input "618.34" at bounding box center [755, 409] width 175 height 38
type input "631.92"
click at [809, 187] on span "Salvar" at bounding box center [807, 179] width 40 height 18
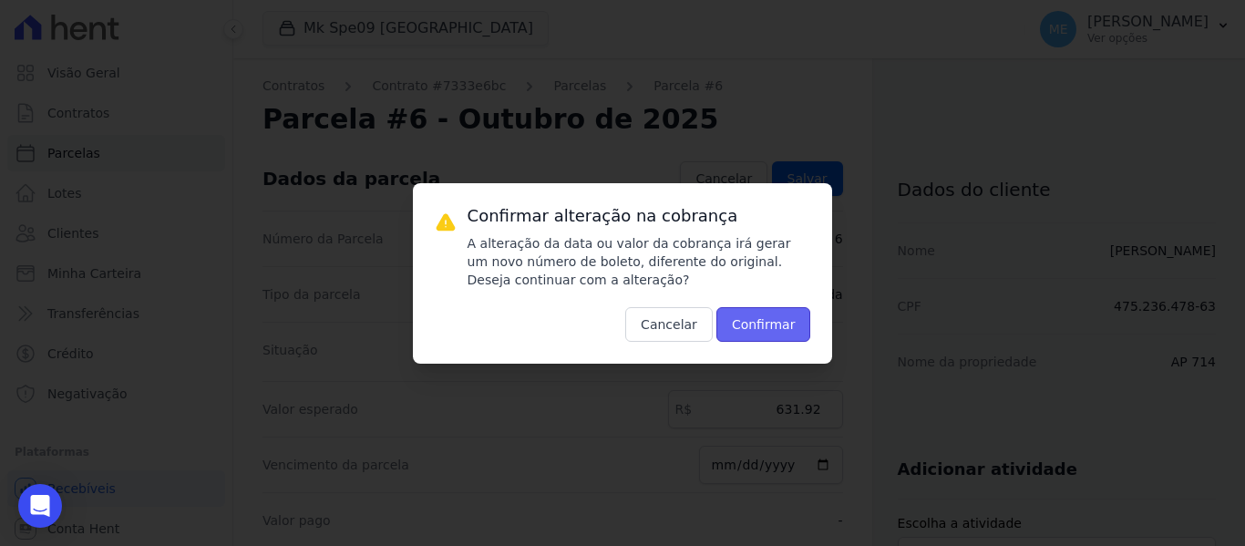
click at [782, 312] on button "Confirmar" at bounding box center [763, 324] width 95 height 35
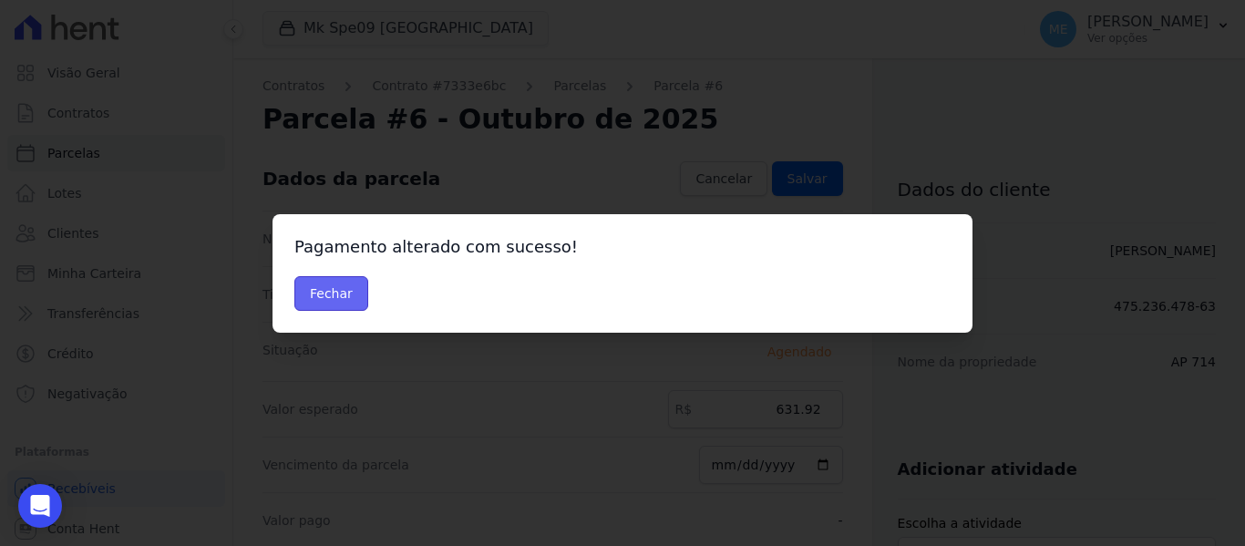
click at [325, 288] on button "Fechar" at bounding box center [331, 293] width 74 height 35
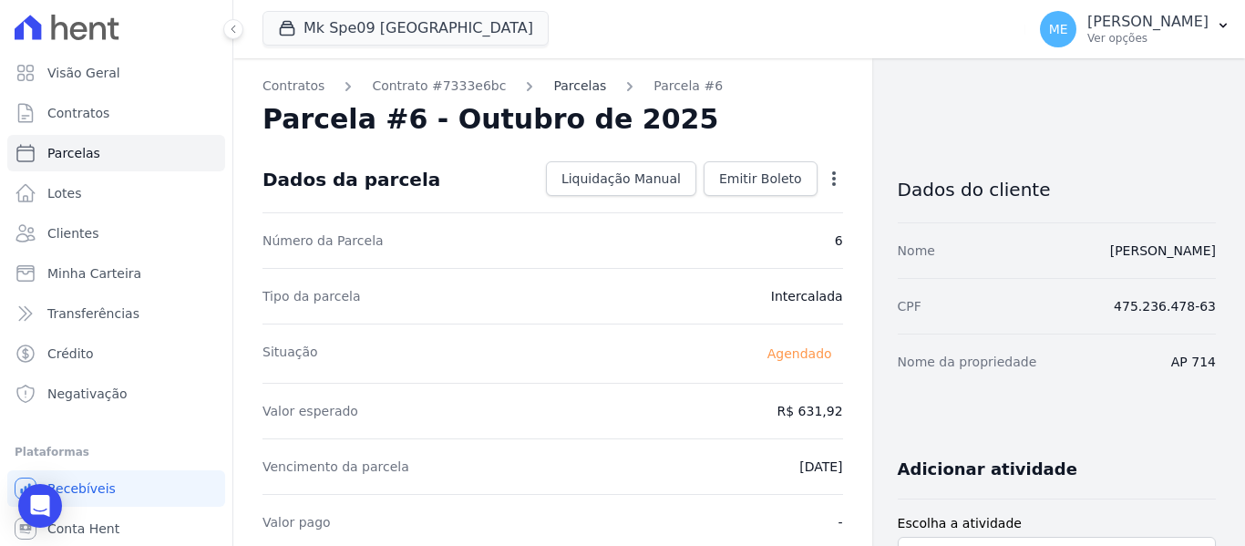
click at [570, 81] on link "Parcelas" at bounding box center [579, 86] width 53 height 19
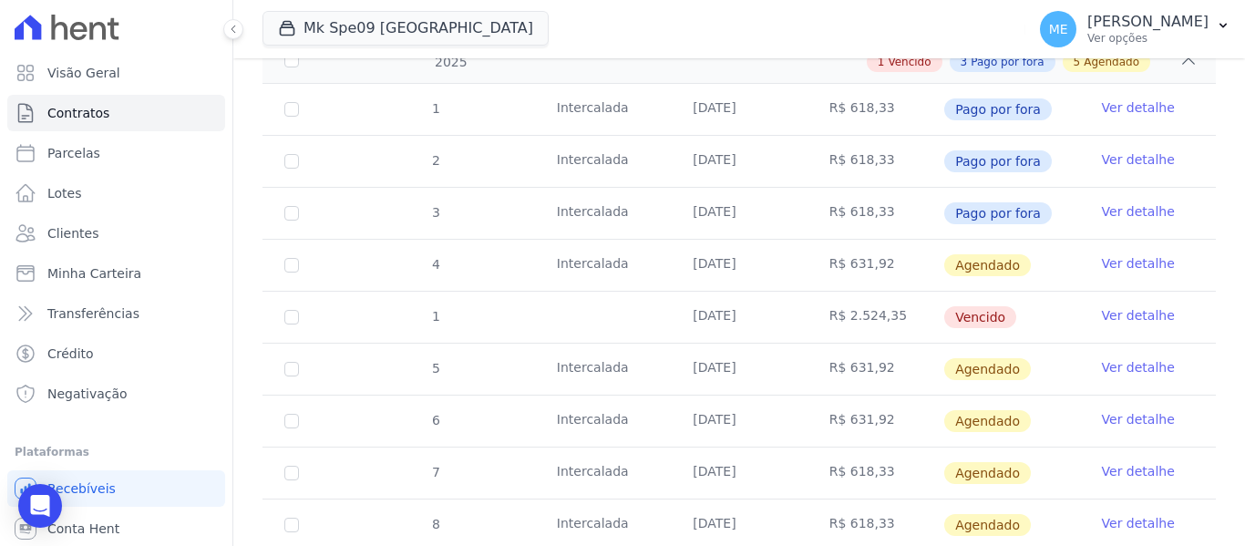
scroll to position [365, 0]
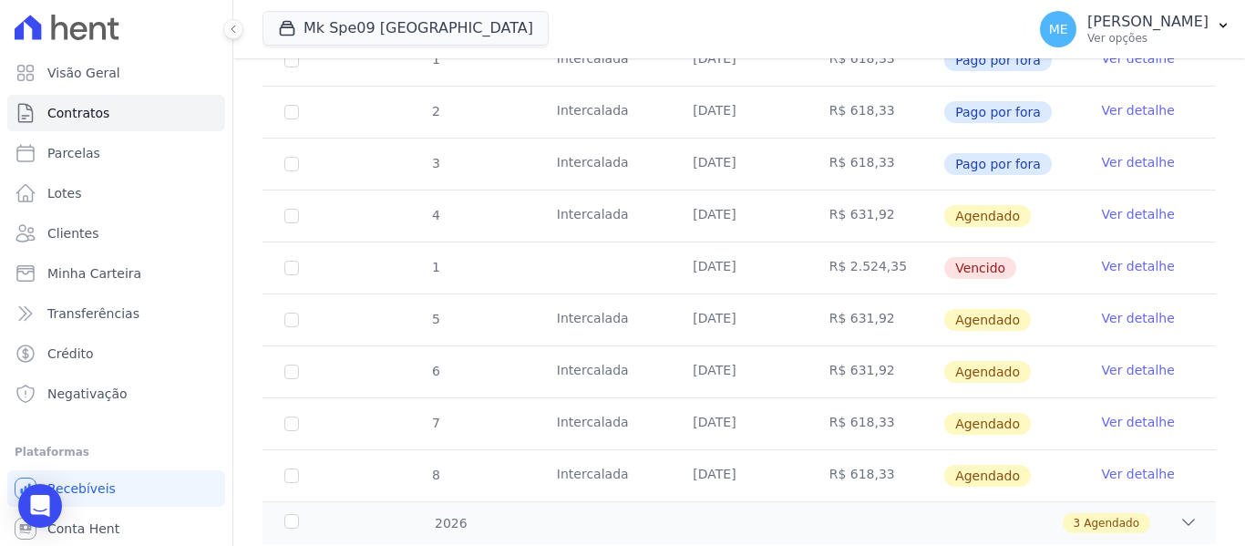
click at [1119, 413] on link "Ver detalhe" at bounding box center [1138, 422] width 73 height 18
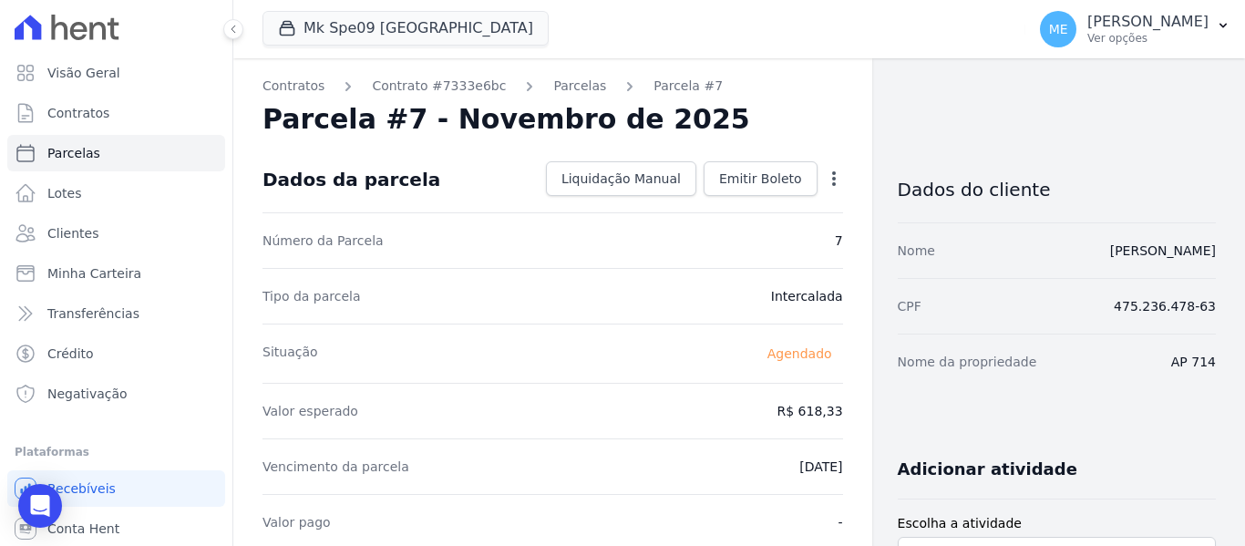
click at [832, 174] on icon "button" at bounding box center [834, 179] width 18 height 18
click at [705, 200] on link "Alterar" at bounding box center [755, 203] width 160 height 33
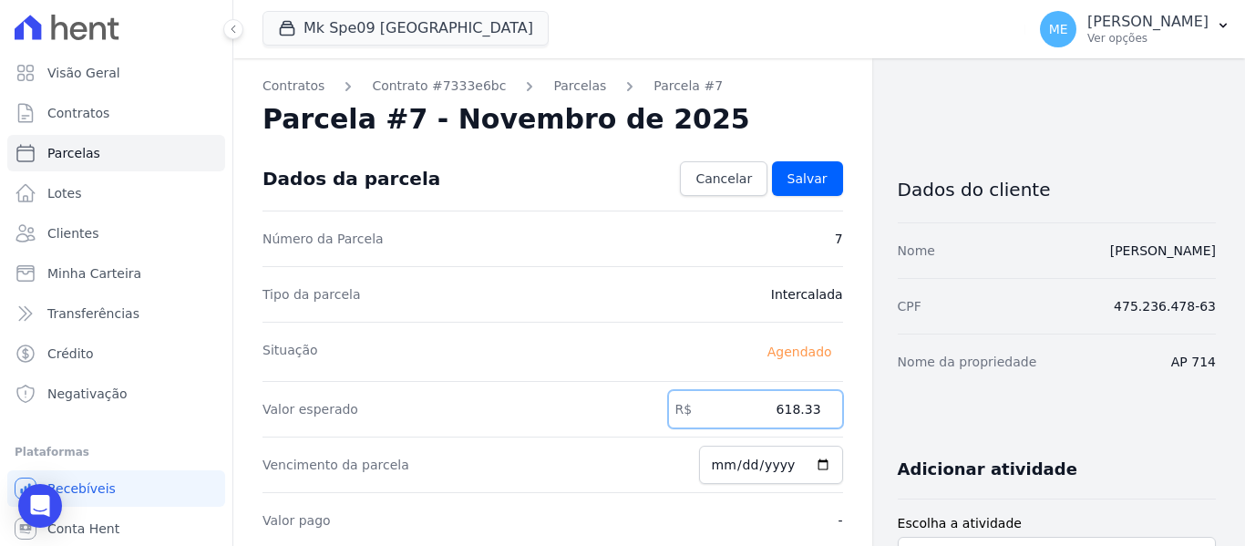
click at [808, 410] on input "618.33" at bounding box center [755, 409] width 175 height 38
type input "631.92"
click at [791, 180] on span "Salvar" at bounding box center [807, 179] width 40 height 18
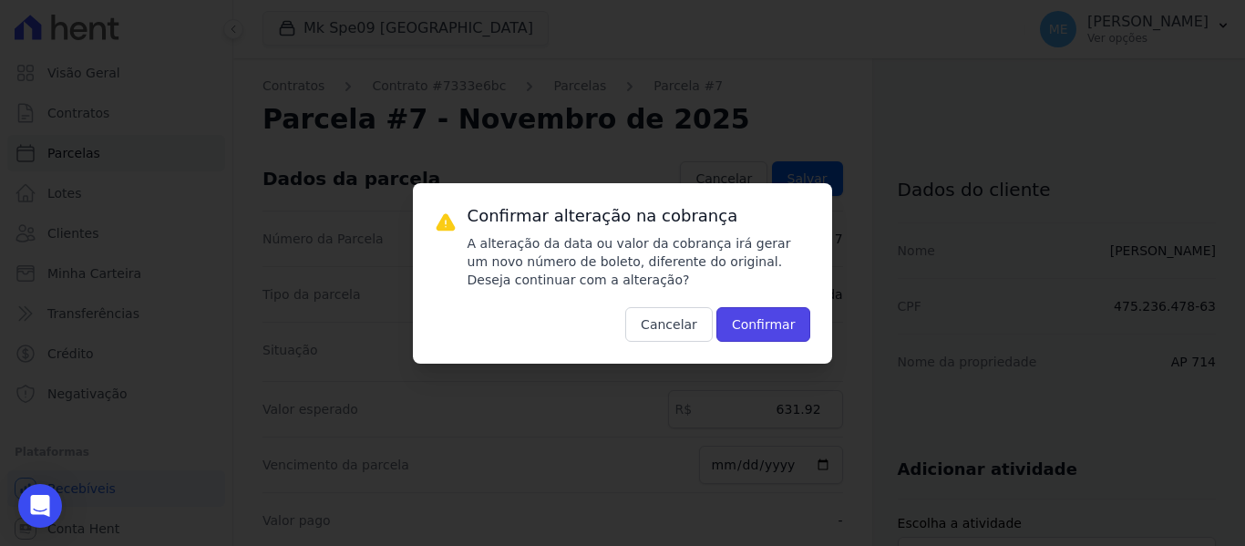
click at [771, 309] on button "Confirmar" at bounding box center [763, 324] width 95 height 35
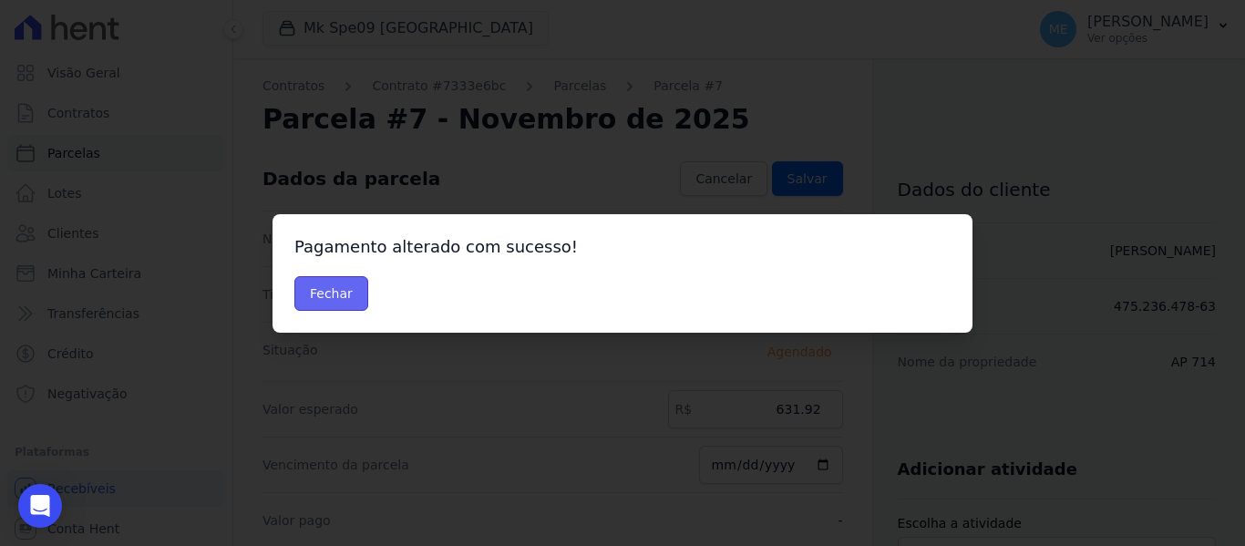
click at [345, 288] on button "Fechar" at bounding box center [331, 293] width 74 height 35
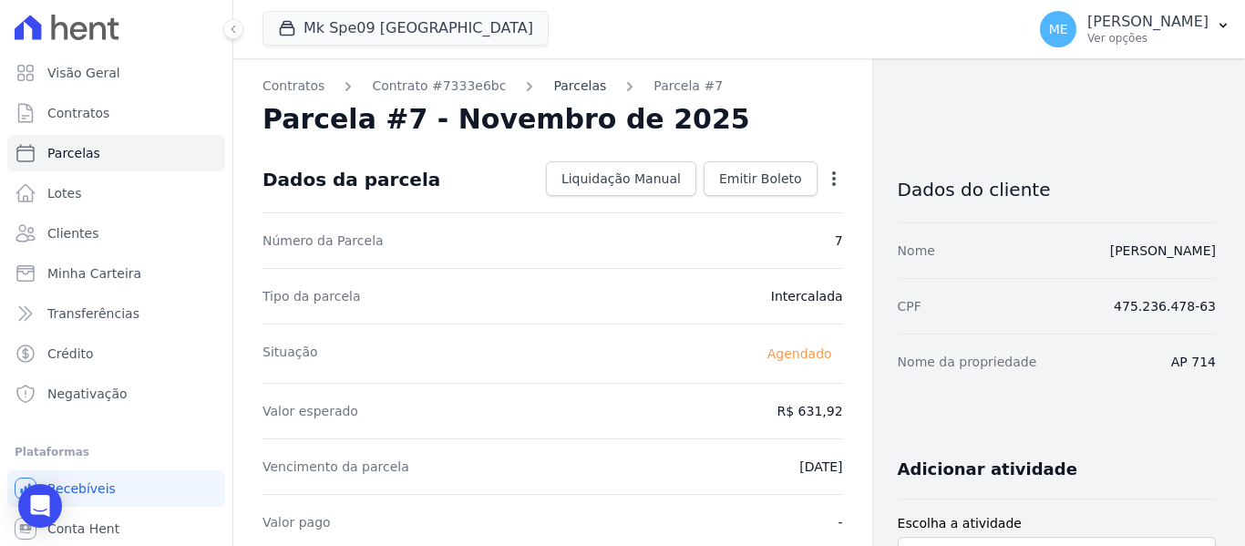
click at [563, 87] on link "Parcelas" at bounding box center [579, 86] width 53 height 19
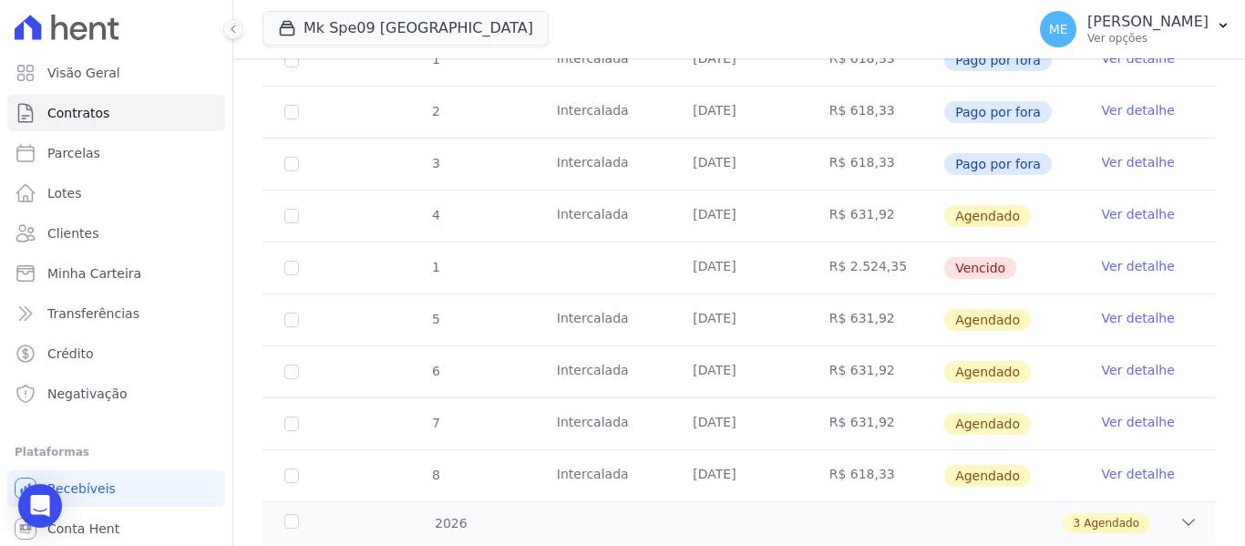
scroll to position [403, 0]
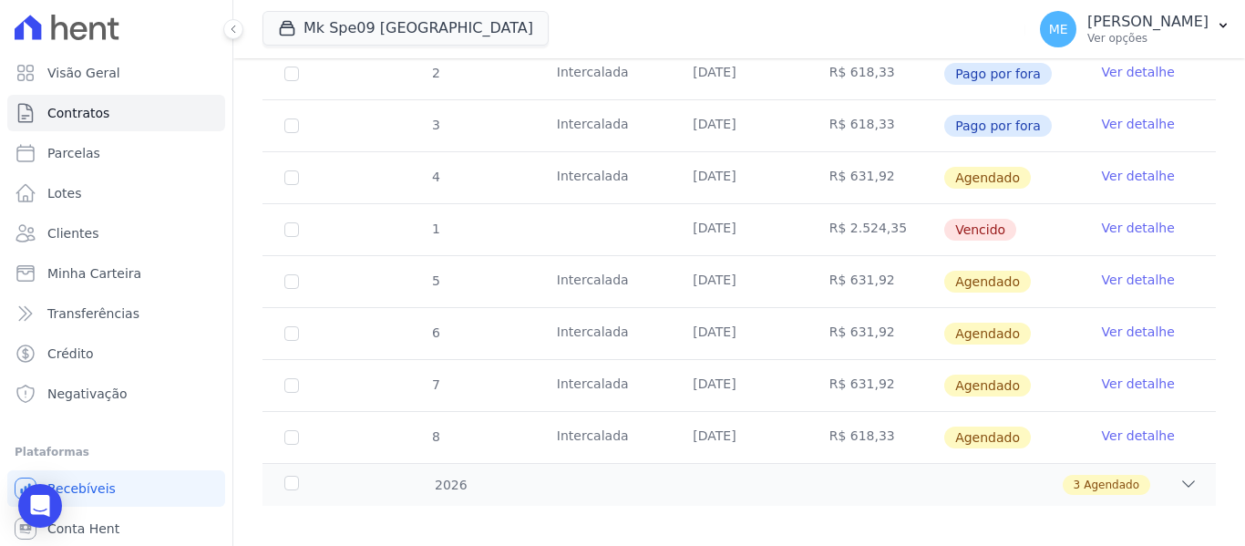
click at [1124, 427] on link "Ver detalhe" at bounding box center [1138, 436] width 73 height 18
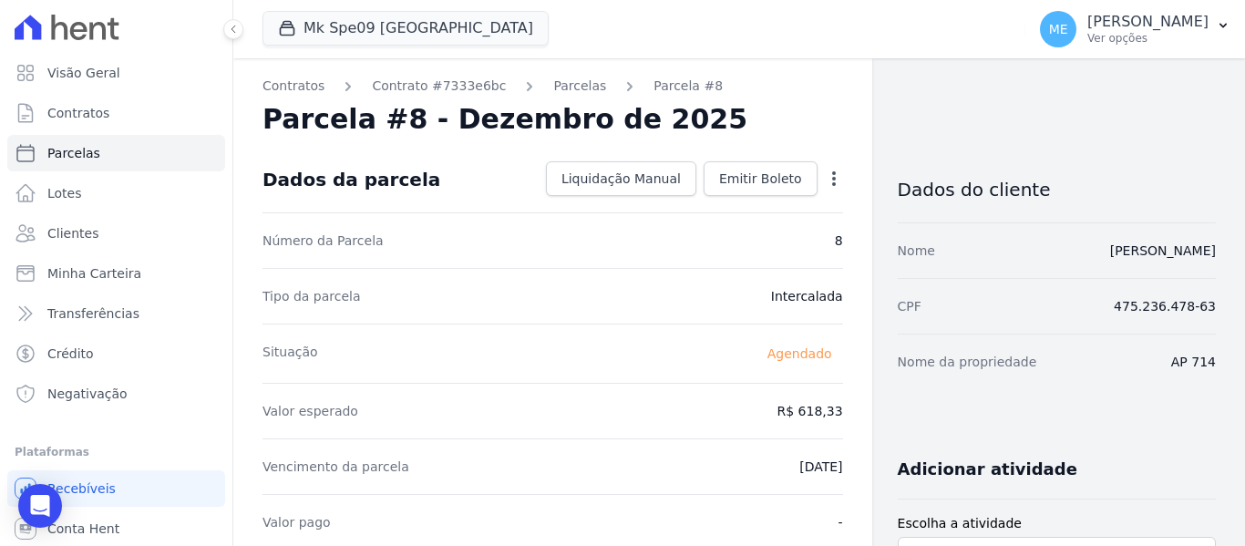
click at [826, 177] on icon "button" at bounding box center [834, 179] width 18 height 18
click at [744, 205] on link "Alterar" at bounding box center [755, 203] width 160 height 33
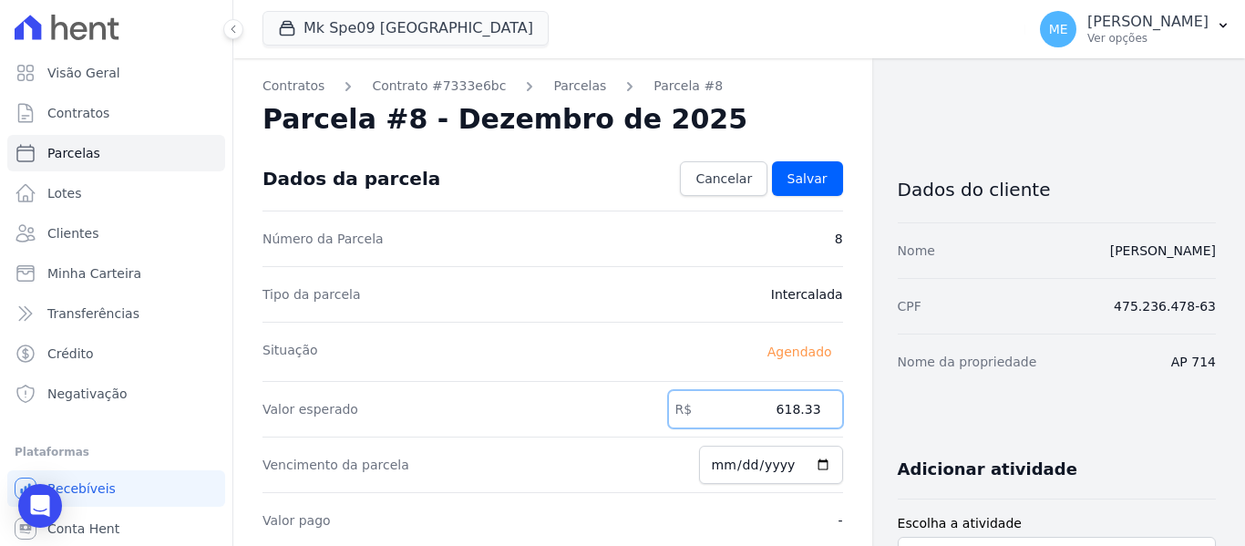
click at [810, 409] on input "618.33" at bounding box center [755, 409] width 175 height 38
type input "631.92"
click at [803, 179] on span "Salvar" at bounding box center [807, 179] width 40 height 18
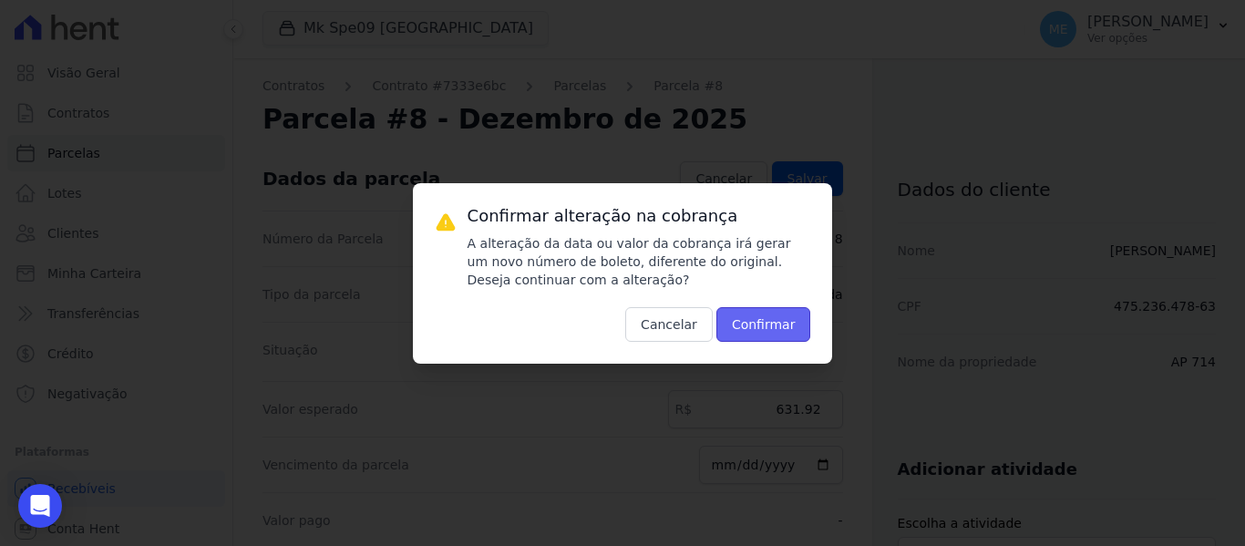
click at [770, 318] on button "Confirmar" at bounding box center [763, 324] width 95 height 35
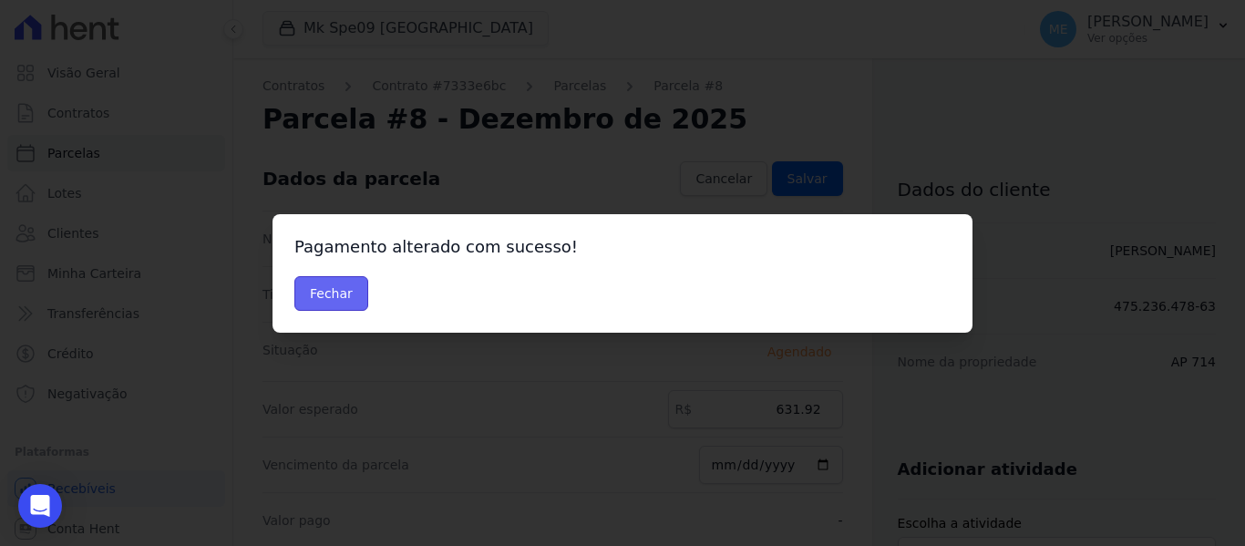
click at [357, 299] on button "Fechar" at bounding box center [331, 293] width 74 height 35
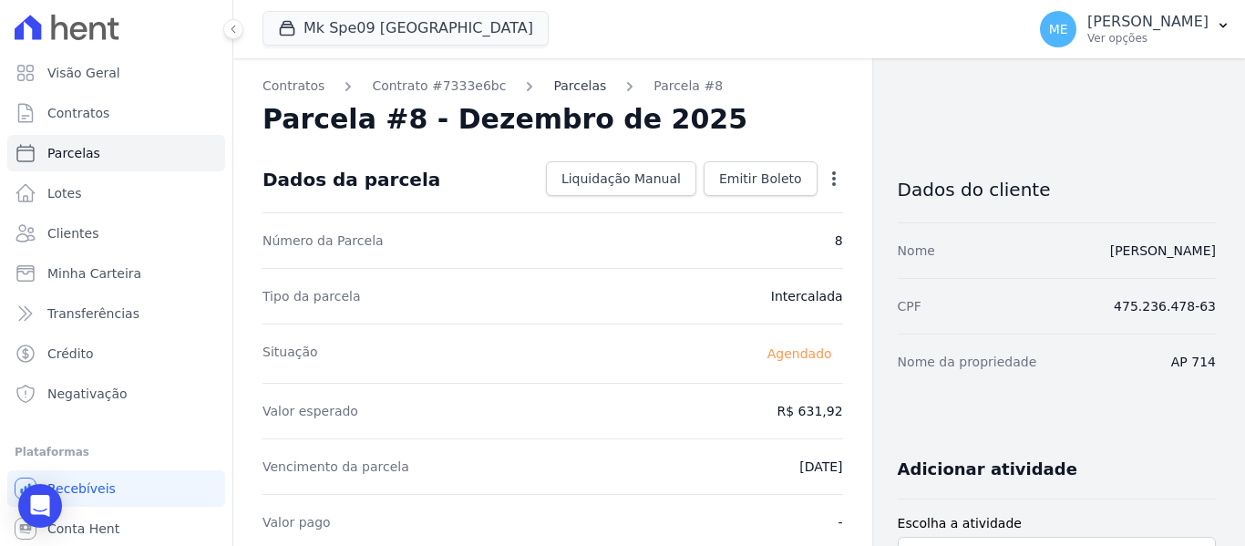
click at [553, 82] on link "Parcelas" at bounding box center [579, 86] width 53 height 19
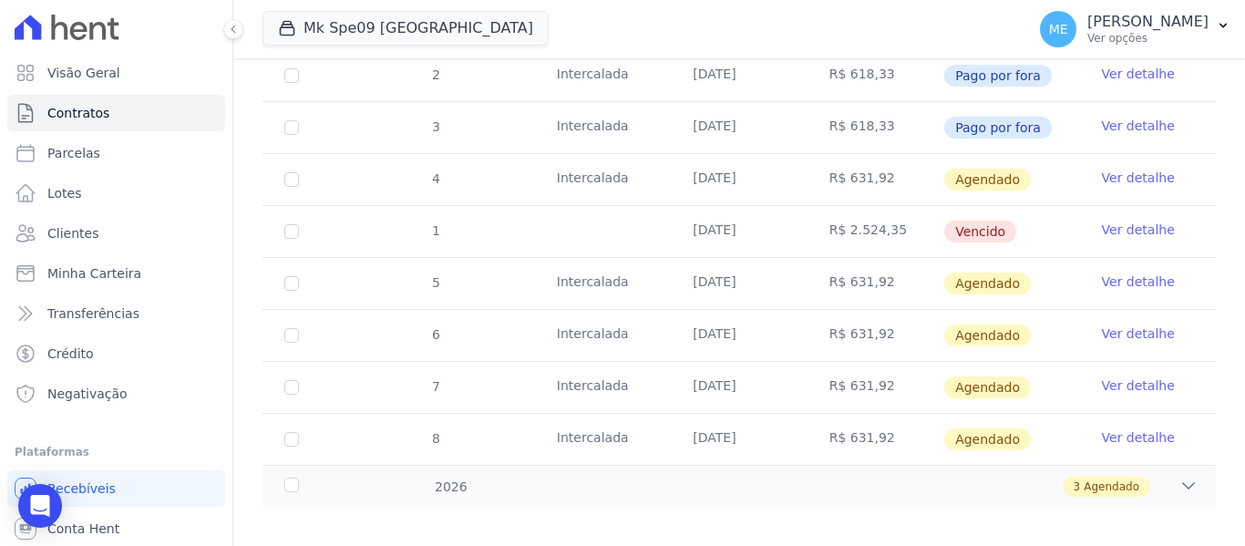
scroll to position [403, 0]
click at [1179, 475] on icon at bounding box center [1188, 484] width 18 height 18
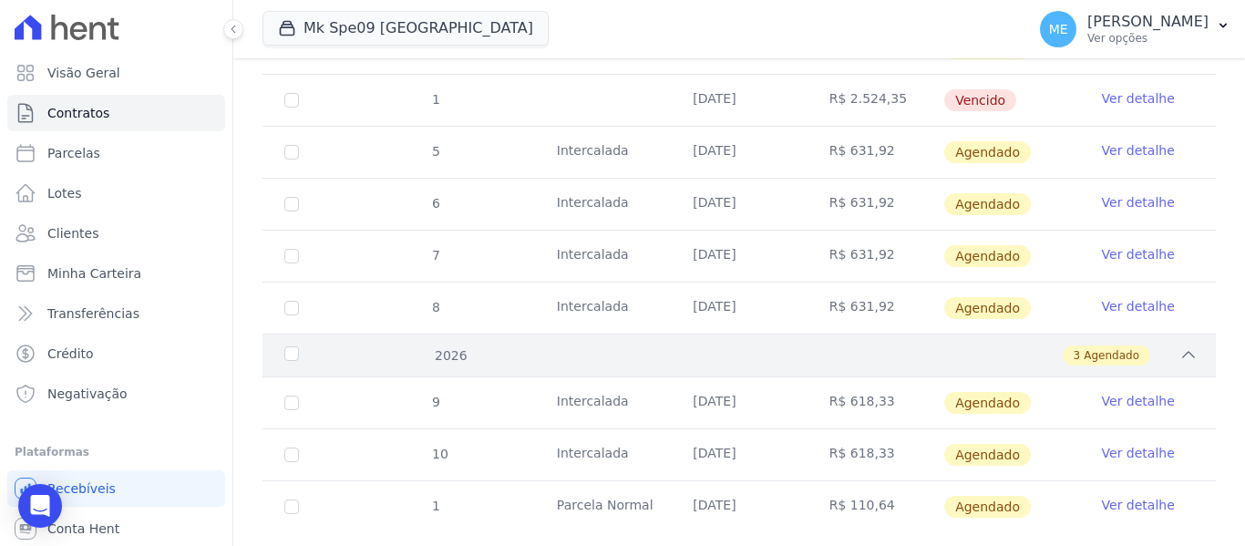
scroll to position [559, 0]
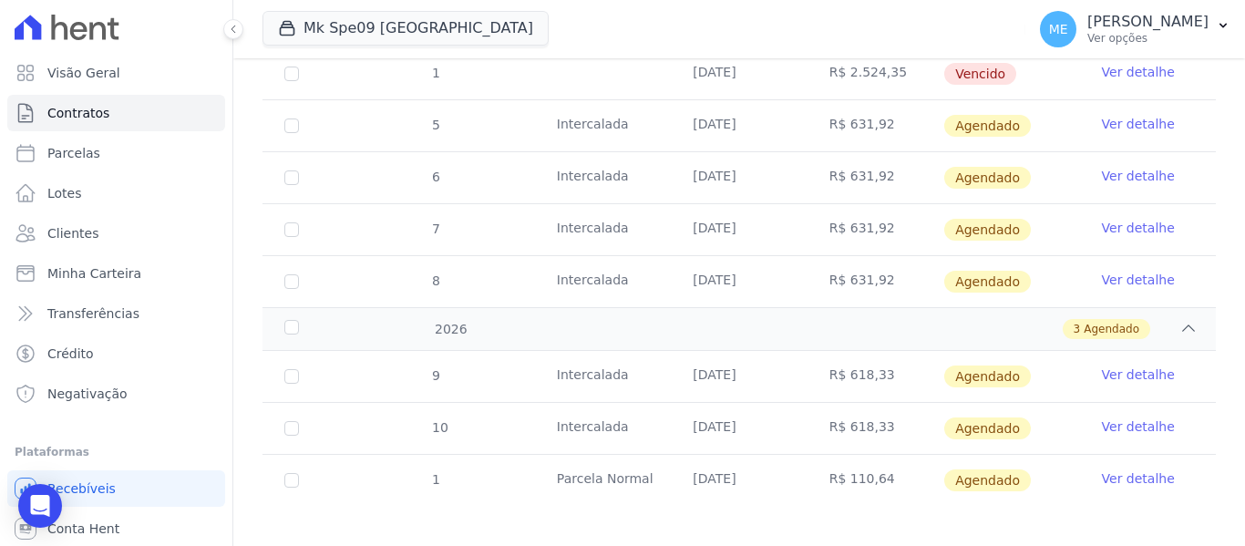
click at [1128, 365] on link "Ver detalhe" at bounding box center [1138, 374] width 73 height 18
click at [1125, 365] on link "Ver detalhe" at bounding box center [1138, 374] width 73 height 18
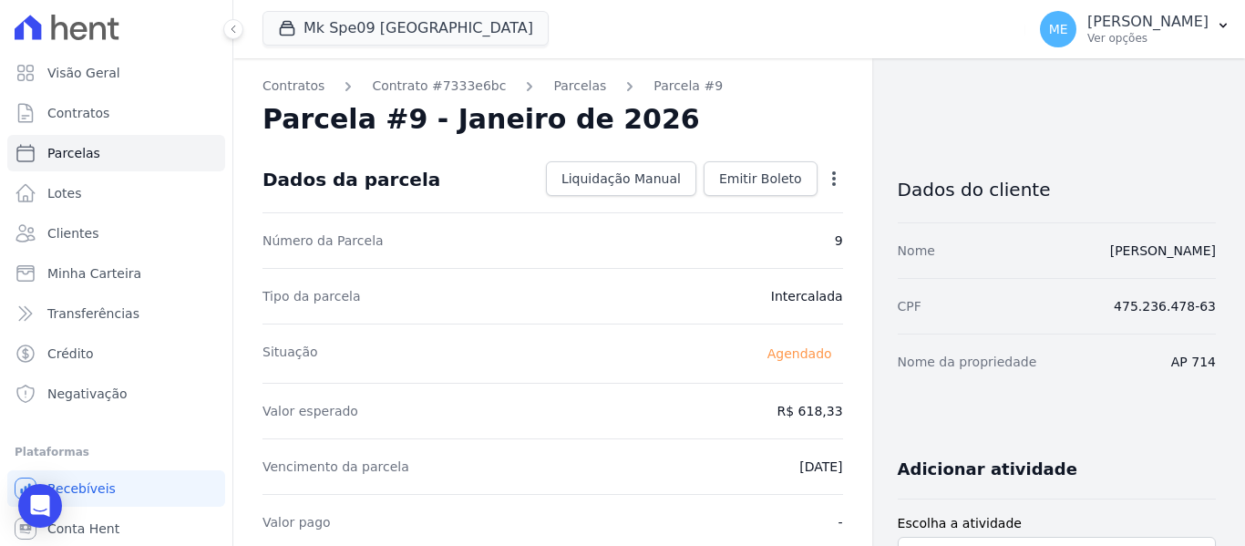
click at [827, 175] on icon "button" at bounding box center [834, 179] width 18 height 18
click at [725, 208] on link "Alterar" at bounding box center [755, 203] width 160 height 33
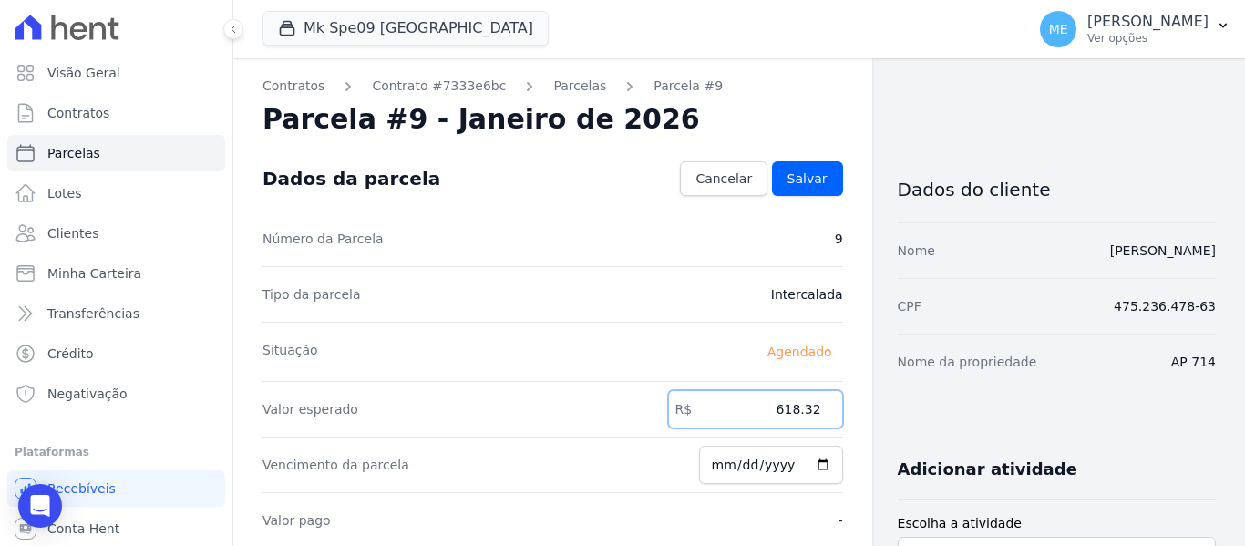
click at [809, 410] on input "618.32" at bounding box center [755, 409] width 175 height 38
type input "6"
type input "631.92"
click at [804, 175] on span "Salvar" at bounding box center [807, 179] width 40 height 18
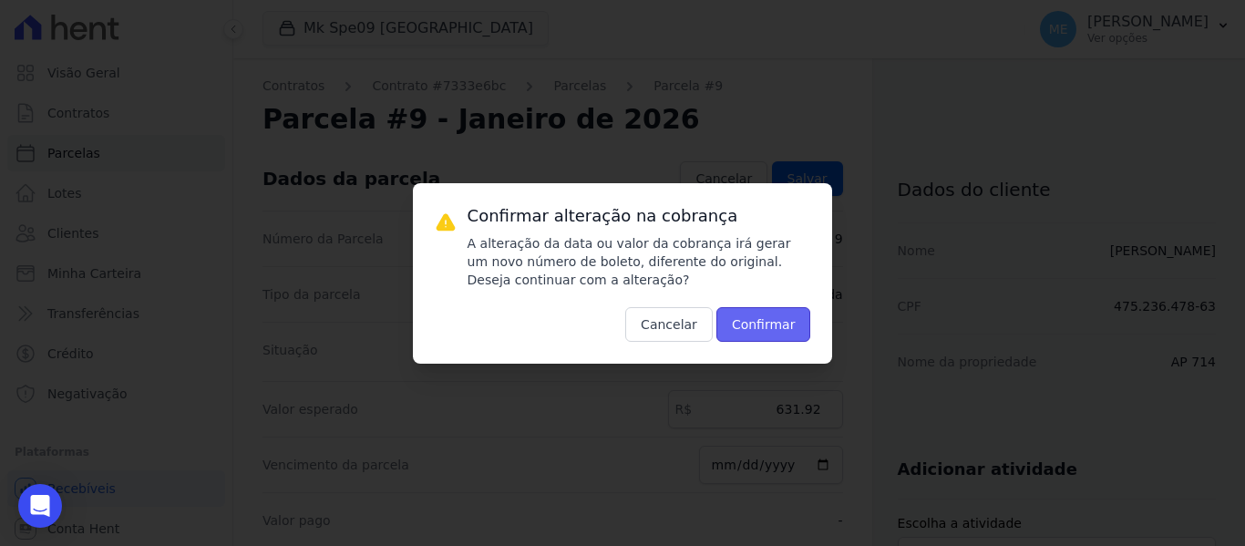
click at [752, 319] on button "Confirmar" at bounding box center [763, 324] width 95 height 35
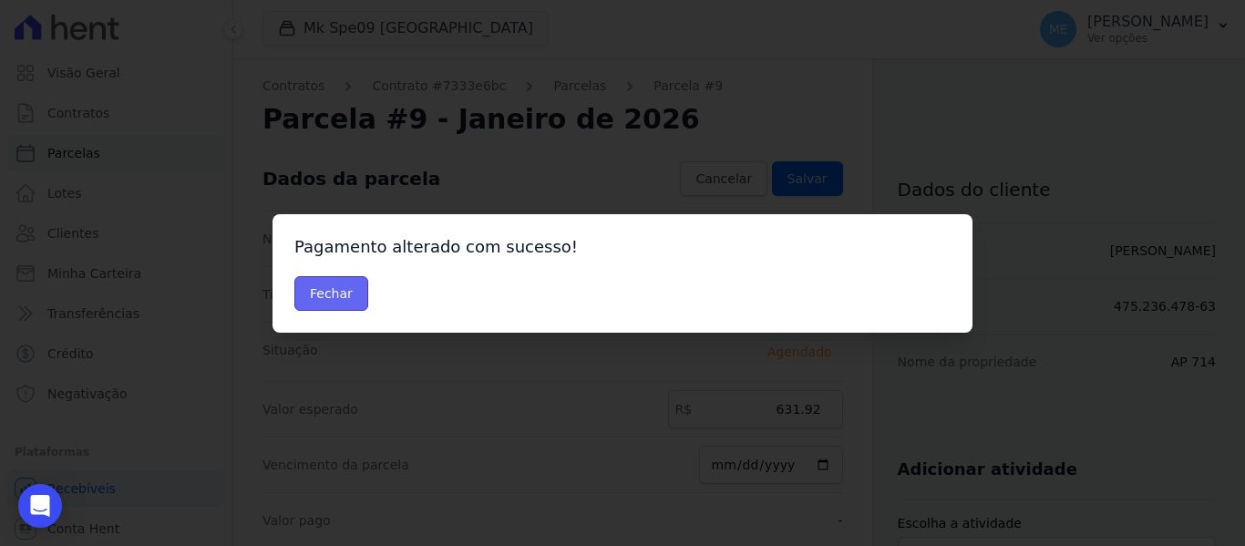
click at [312, 285] on button "Fechar" at bounding box center [331, 293] width 74 height 35
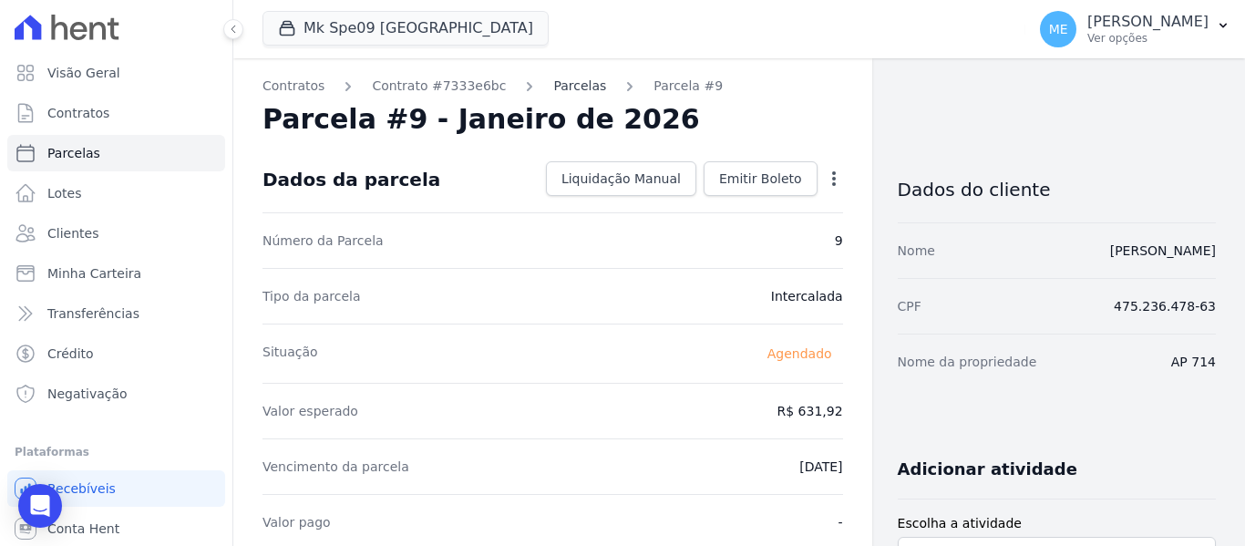
click at [558, 87] on link "Parcelas" at bounding box center [579, 86] width 53 height 19
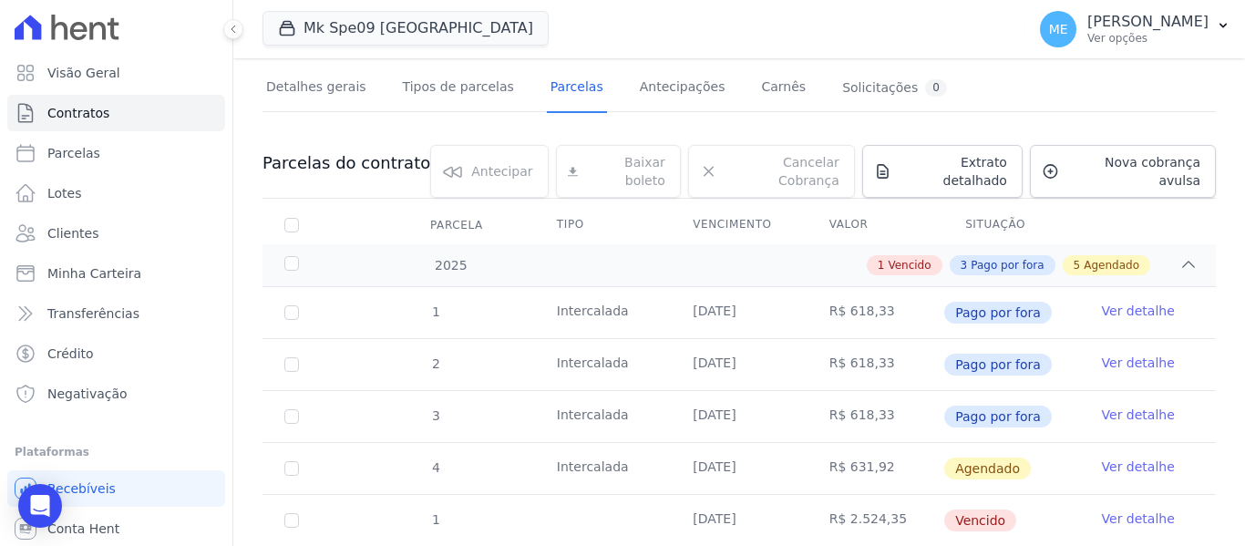
scroll to position [403, 0]
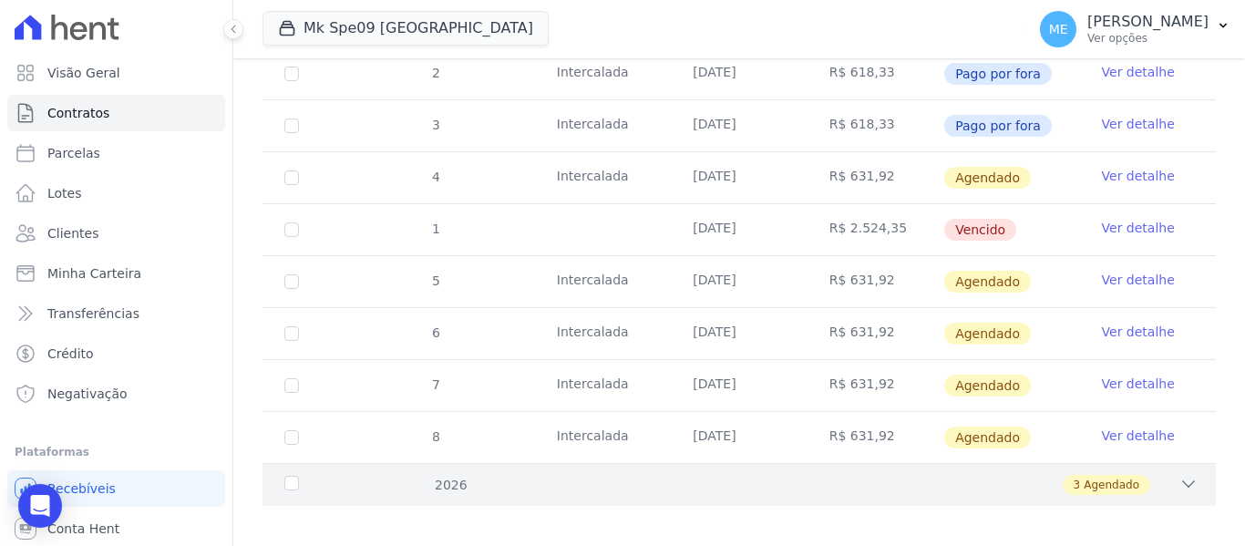
click at [1179, 475] on icon at bounding box center [1188, 484] width 18 height 18
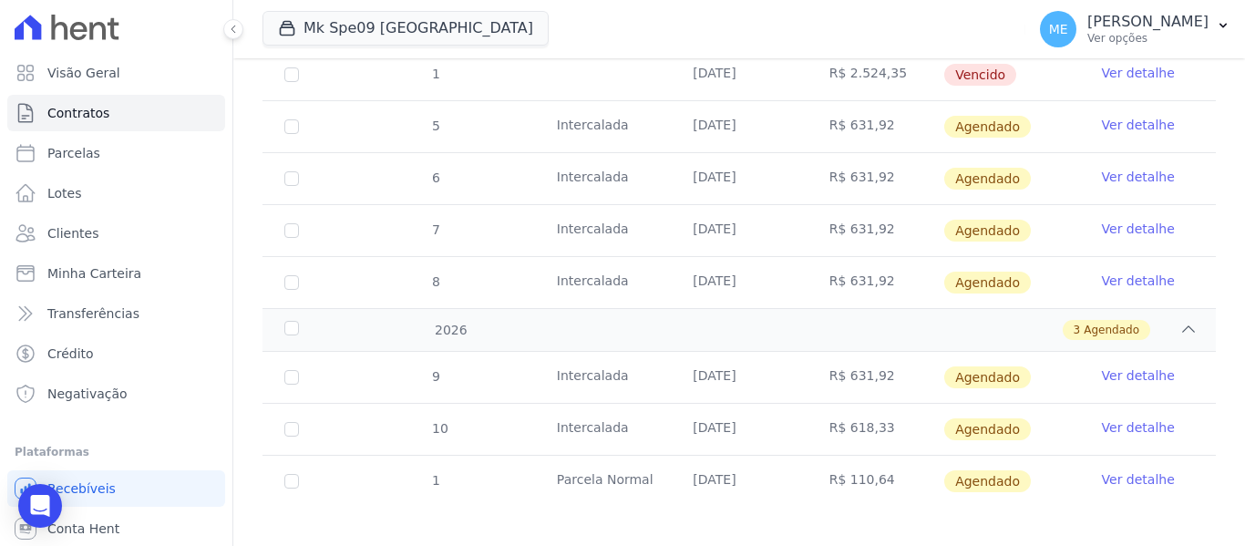
scroll to position [559, 0]
click at [1114, 417] on link "Ver detalhe" at bounding box center [1138, 426] width 73 height 18
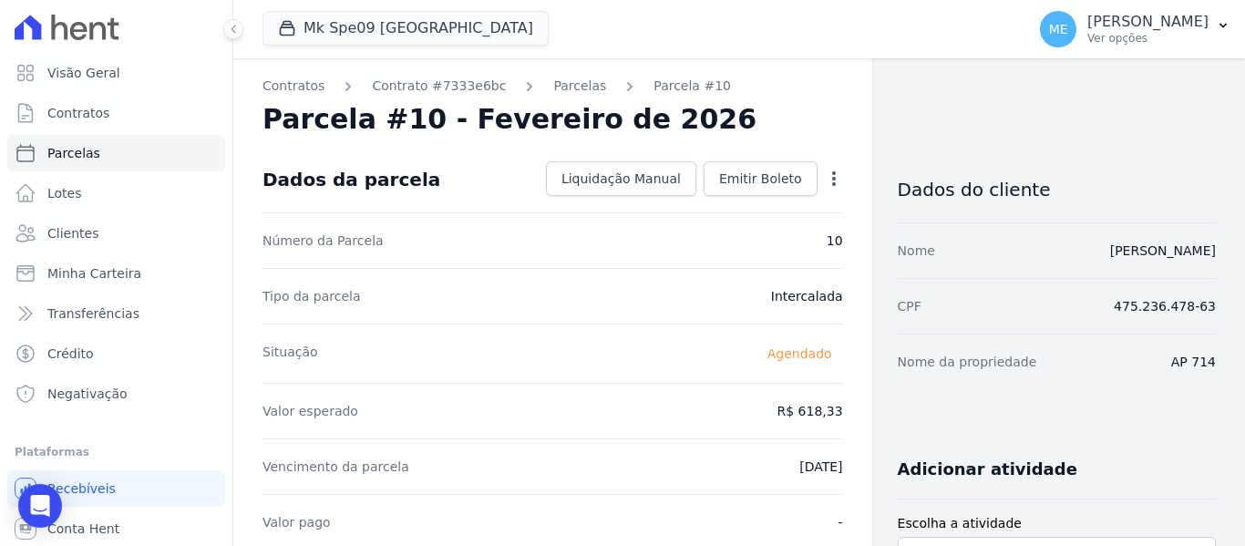
click at [825, 172] on icon "button" at bounding box center [834, 179] width 18 height 18
click at [723, 203] on link "Alterar" at bounding box center [755, 203] width 160 height 33
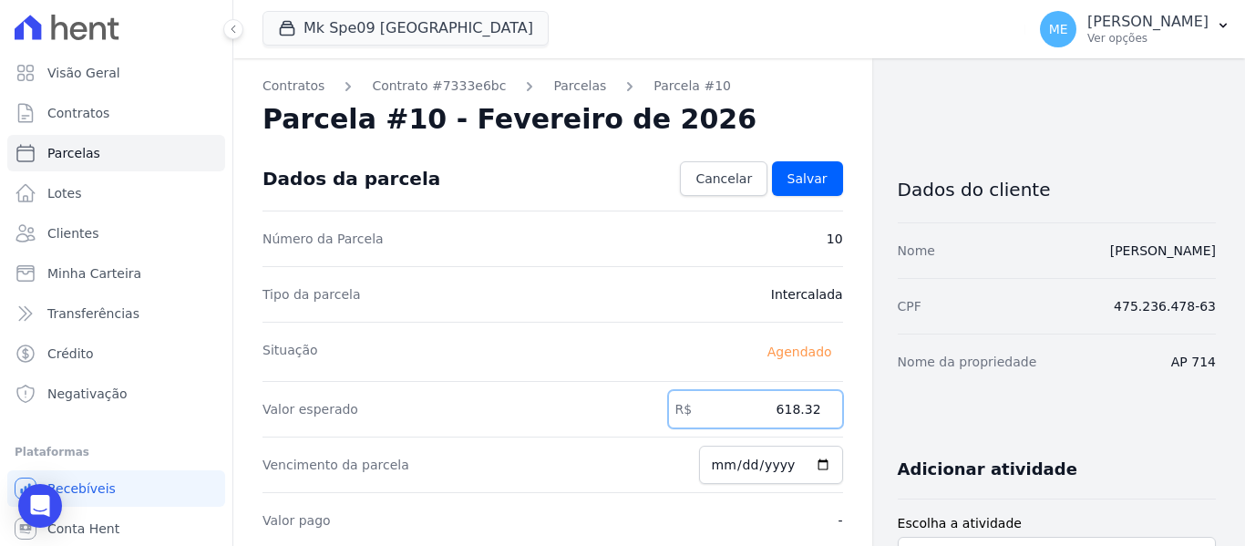
click at [811, 412] on input "618.32" at bounding box center [755, 409] width 175 height 38
type input "631.92"
click at [819, 182] on link "Salvar" at bounding box center [807, 178] width 71 height 35
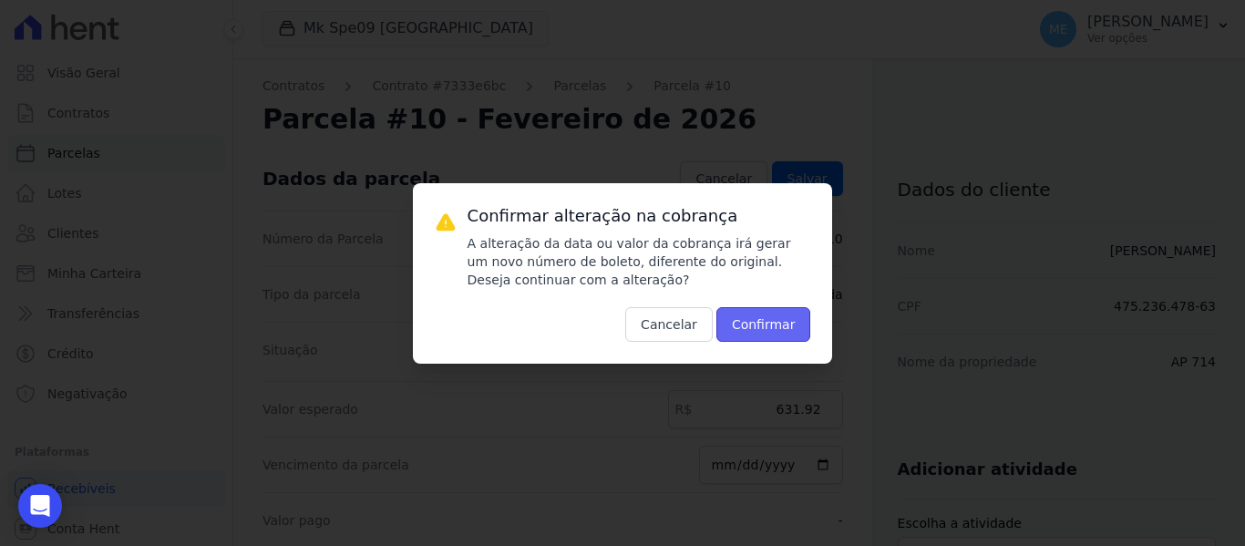
click at [755, 332] on button "Confirmar" at bounding box center [763, 324] width 95 height 35
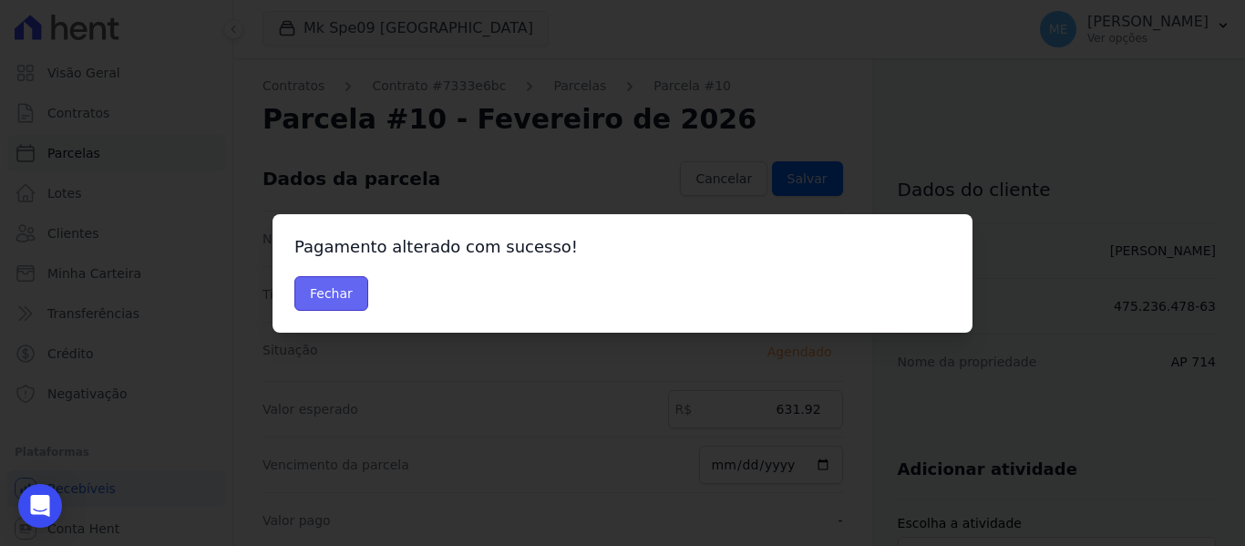
click at [324, 291] on button "Fechar" at bounding box center [331, 293] width 74 height 35
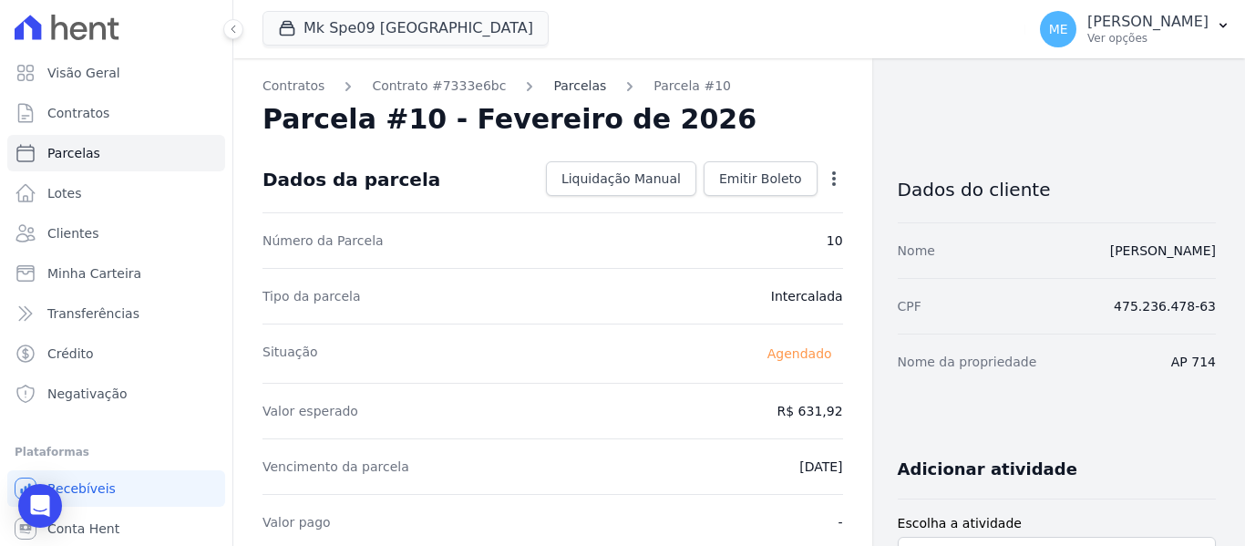
click at [553, 84] on link "Parcelas" at bounding box center [579, 86] width 53 height 19
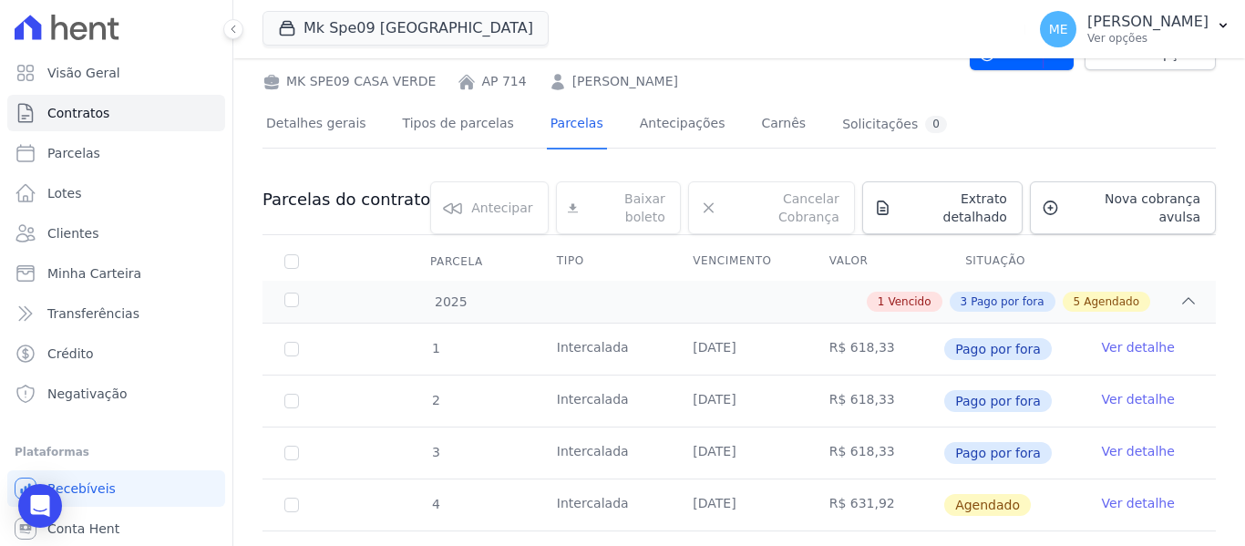
scroll to position [403, 0]
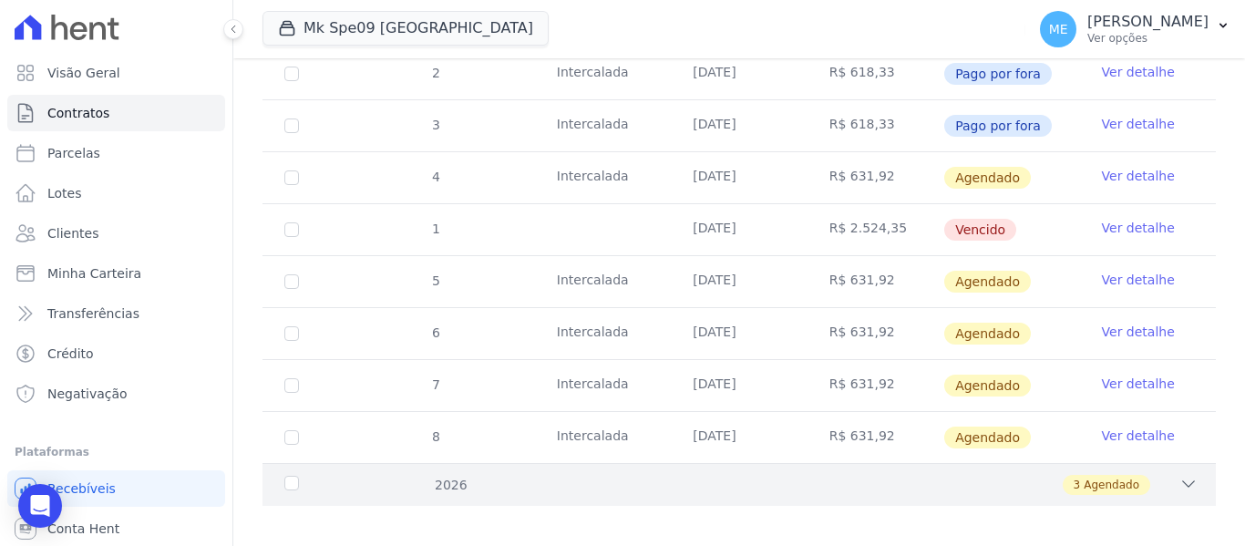
click at [1183, 481] on icon at bounding box center [1189, 483] width 12 height 5
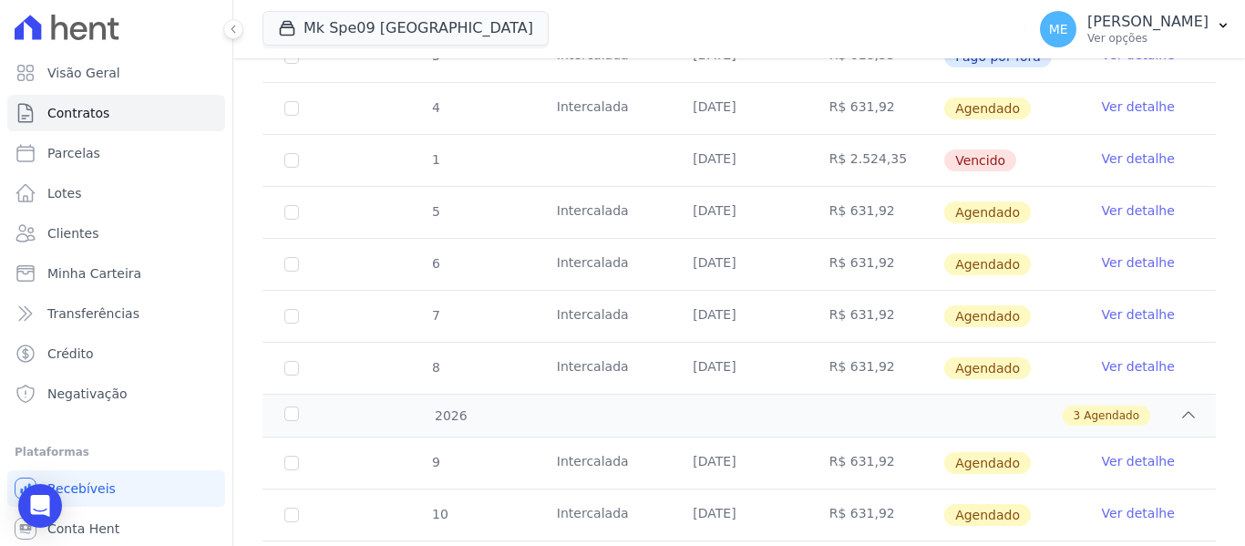
scroll to position [559, 0]
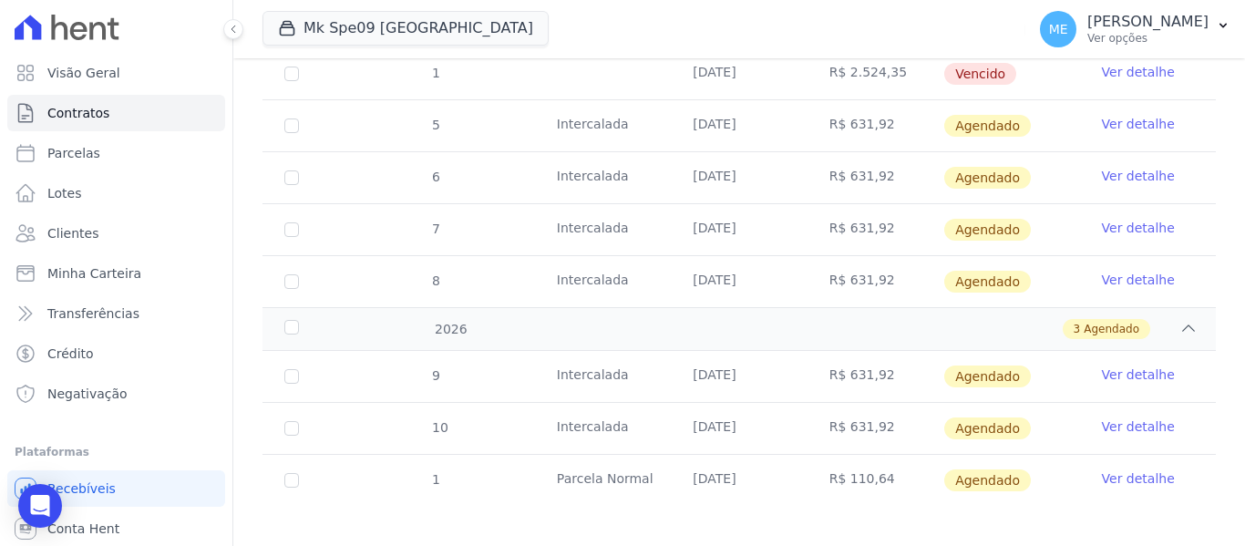
click at [1103, 469] on link "Ver detalhe" at bounding box center [1138, 478] width 73 height 18
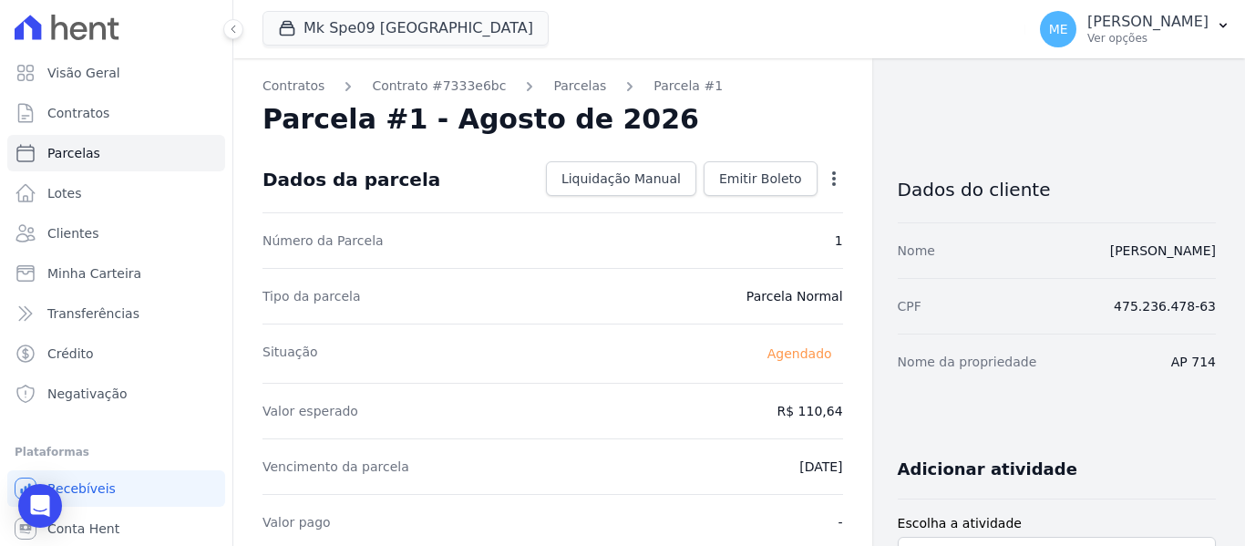
click at [832, 173] on icon "button" at bounding box center [834, 178] width 4 height 15
click at [764, 197] on link "Alterar" at bounding box center [755, 203] width 160 height 33
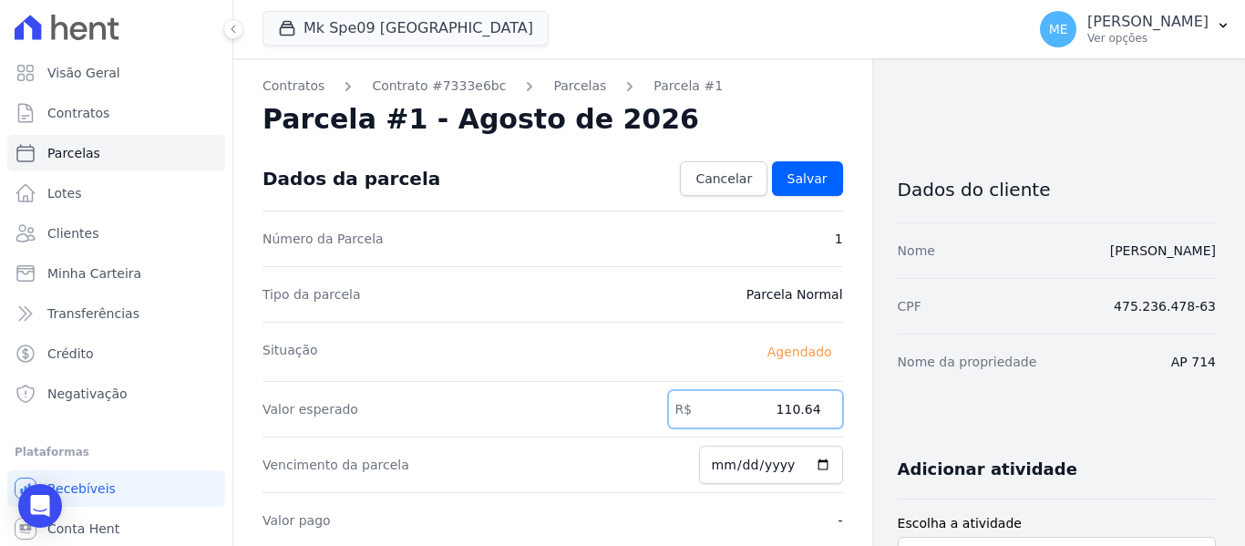
click at [810, 411] on input "110.64" at bounding box center [755, 409] width 175 height 38
type input "112.63"
click at [832, 172] on link "Salvar" at bounding box center [807, 178] width 71 height 35
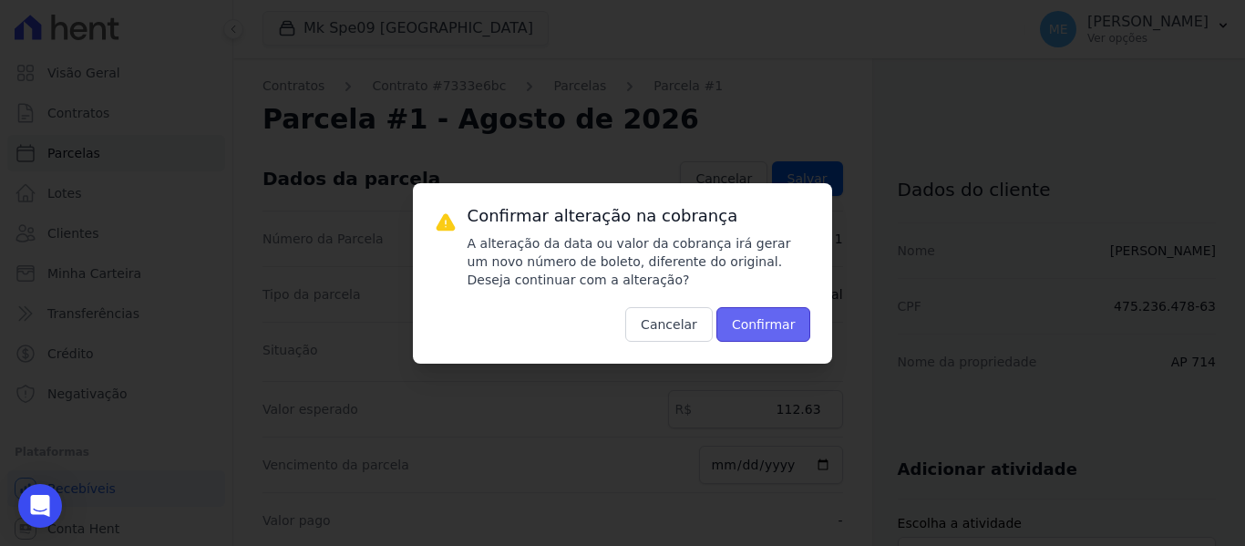
click at [766, 315] on button "Confirmar" at bounding box center [763, 324] width 95 height 35
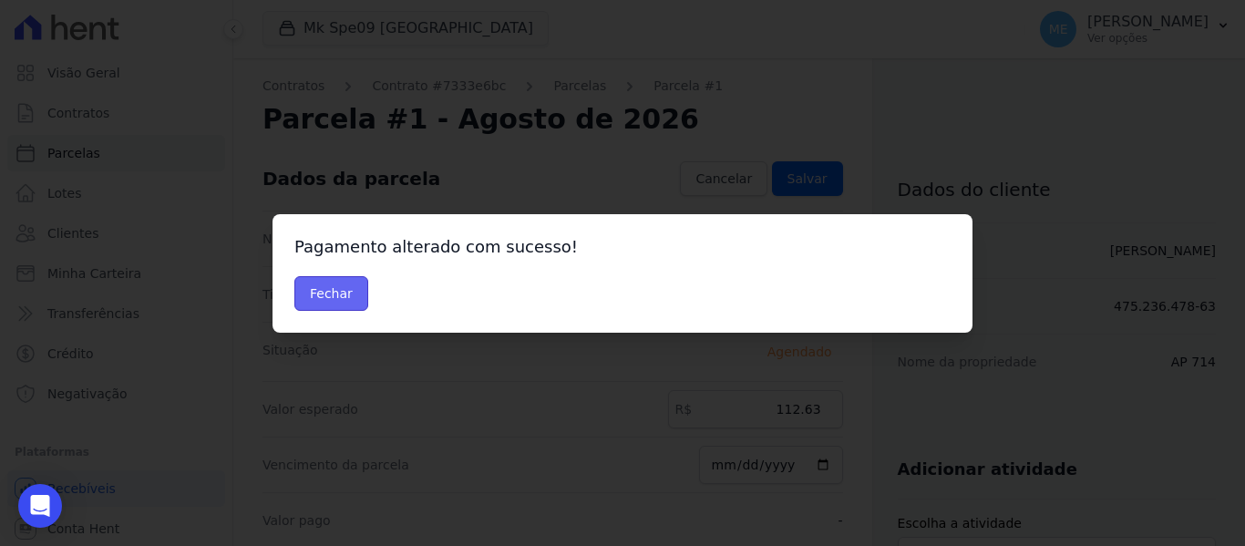
click at [323, 302] on button "Fechar" at bounding box center [331, 293] width 74 height 35
